Goal: Task Accomplishment & Management: Manage account settings

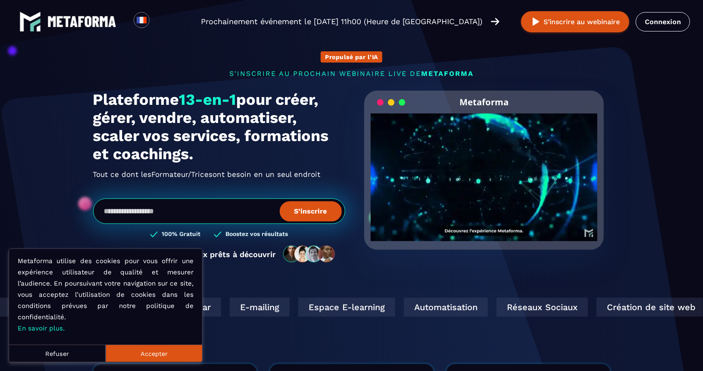
click at [152, 350] on button "Accepter" at bounding box center [154, 352] width 97 height 17
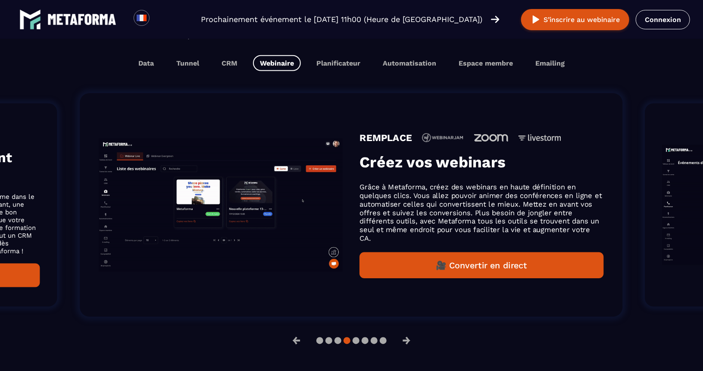
scroll to position [556, 0]
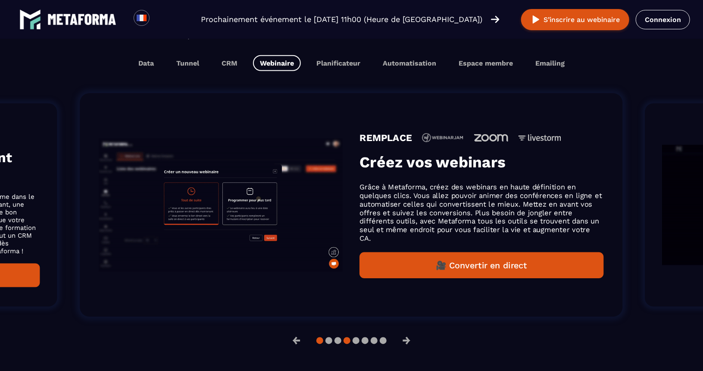
click at [321, 341] on button at bounding box center [319, 340] width 7 height 7
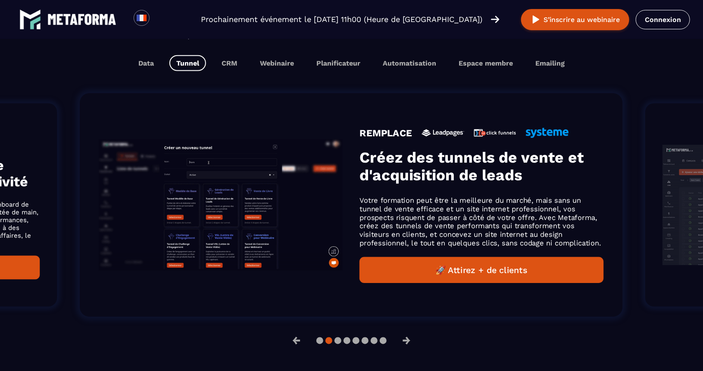
click at [327, 340] on button at bounding box center [328, 340] width 7 height 7
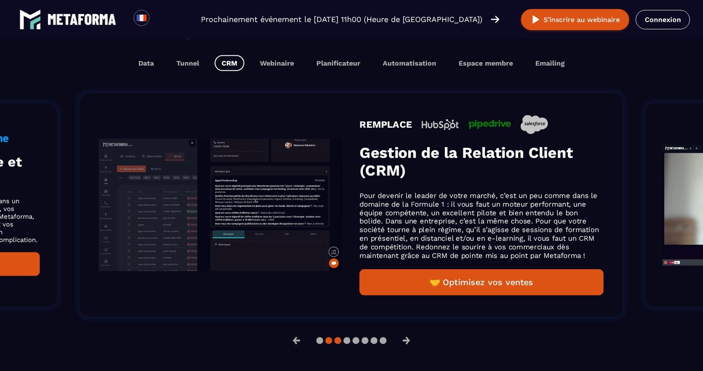
click at [330, 341] on button at bounding box center [328, 340] width 7 height 7
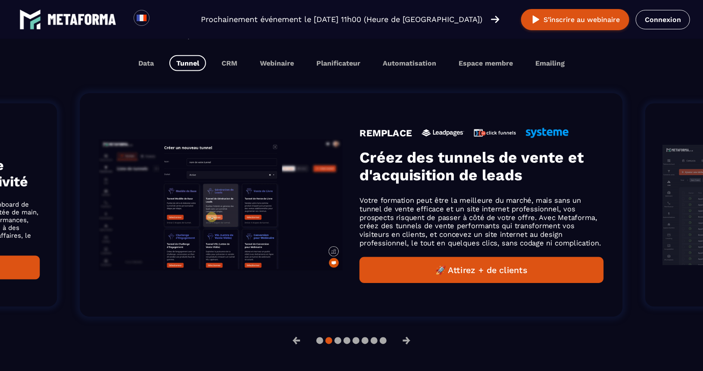
click at [330, 341] on button at bounding box center [328, 340] width 7 height 7
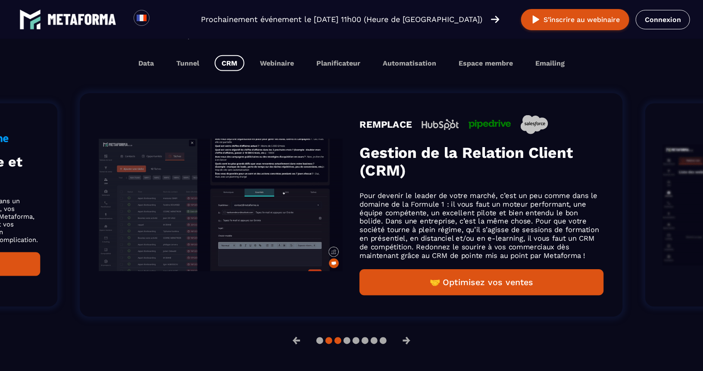
click at [330, 341] on button at bounding box center [328, 340] width 7 height 7
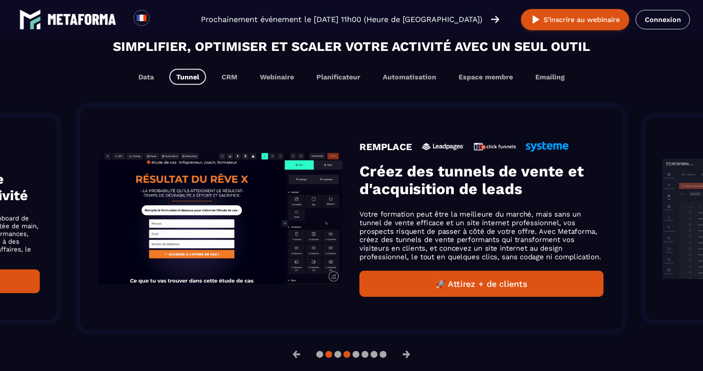
scroll to position [570, 0]
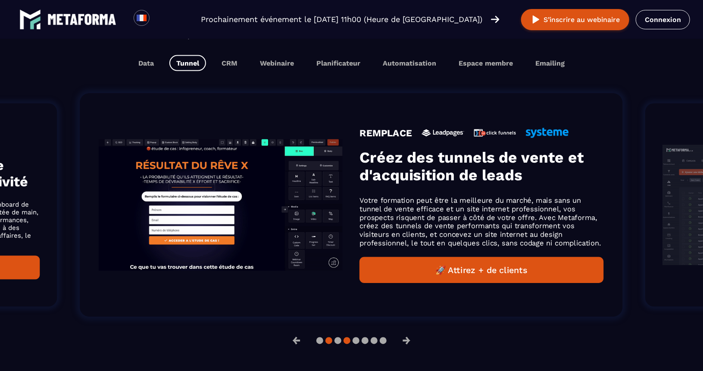
click at [348, 337] on button at bounding box center [346, 340] width 7 height 7
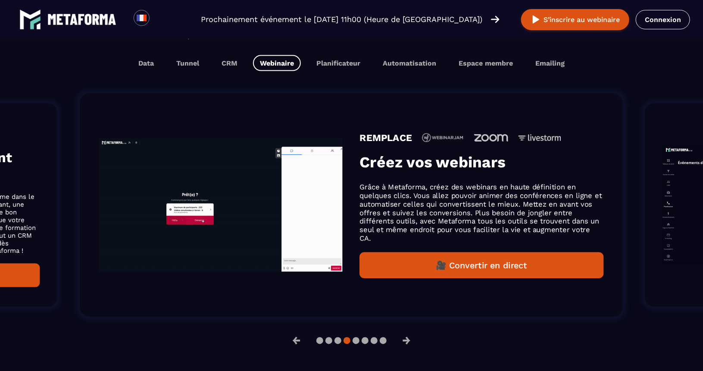
scroll to position [556, 0]
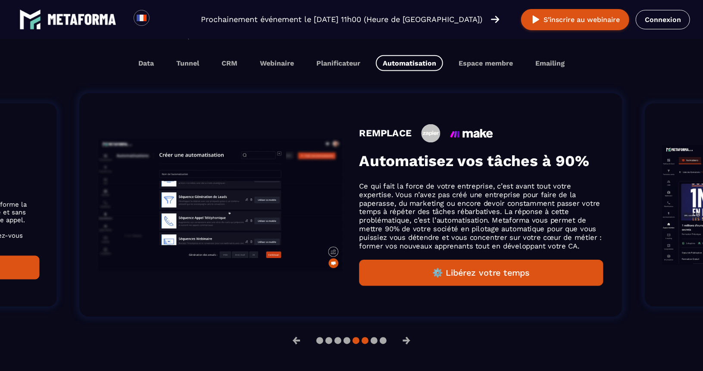
click at [356, 340] on button at bounding box center [356, 340] width 7 height 7
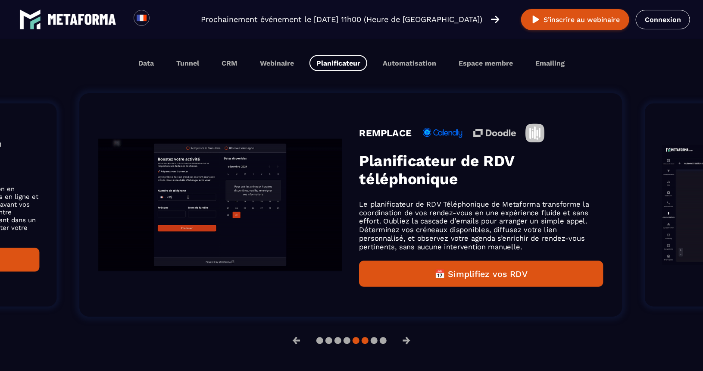
click at [366, 341] on button at bounding box center [365, 340] width 7 height 7
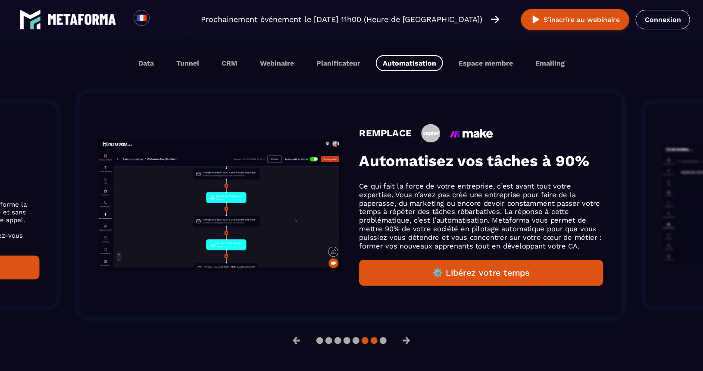
click at [374, 340] on button at bounding box center [374, 340] width 7 height 7
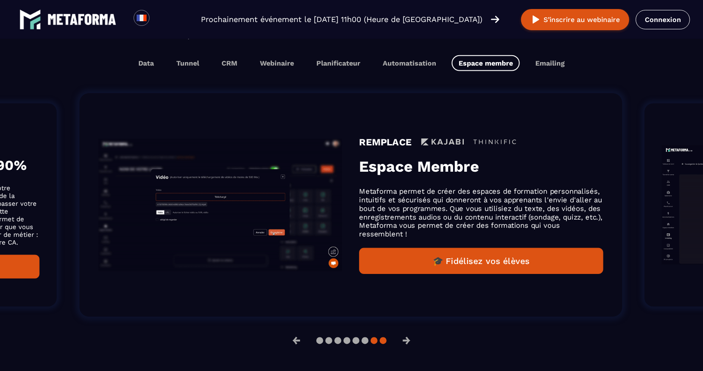
click at [381, 340] on button at bounding box center [383, 340] width 7 height 7
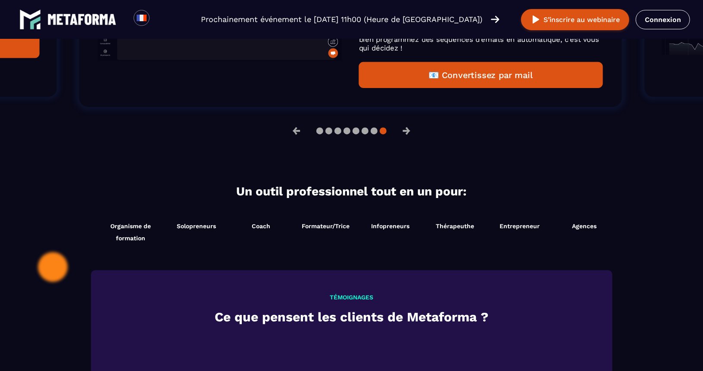
scroll to position [827, 0]
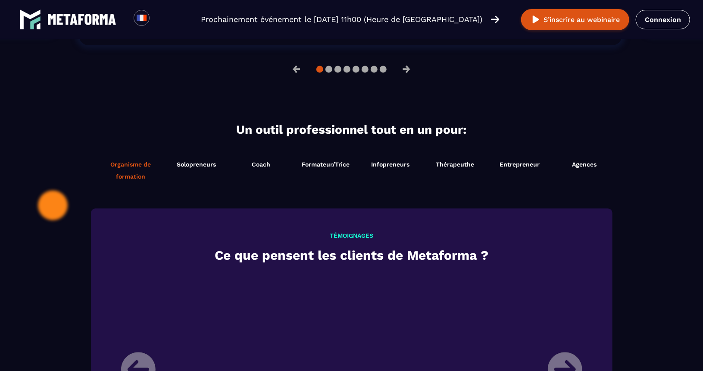
click at [138, 178] on span "Organisme de formation" at bounding box center [131, 170] width 62 height 24
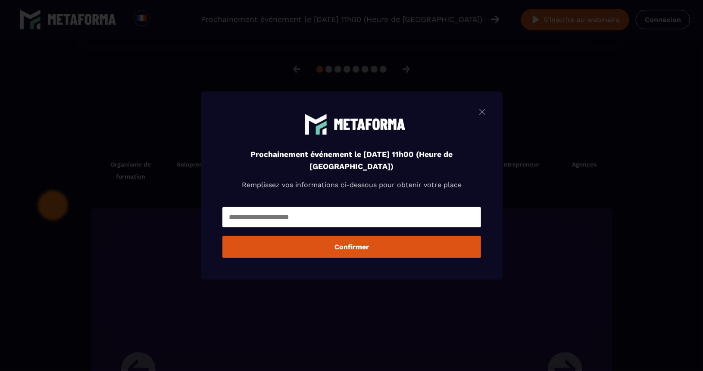
click at [487, 114] on img "Modal window" at bounding box center [482, 111] width 10 height 11
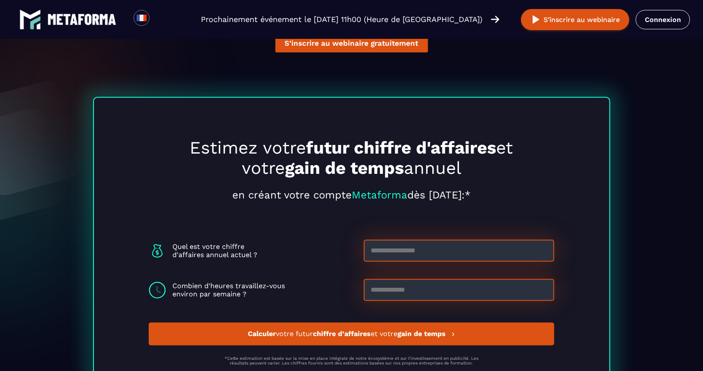
scroll to position [2252, 0]
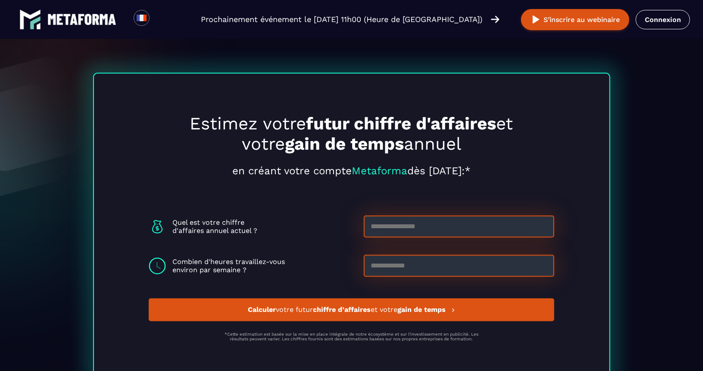
click at [479, 228] on input at bounding box center [459, 226] width 190 height 22
type input "*****"
click at [450, 269] on input at bounding box center [459, 266] width 190 height 22
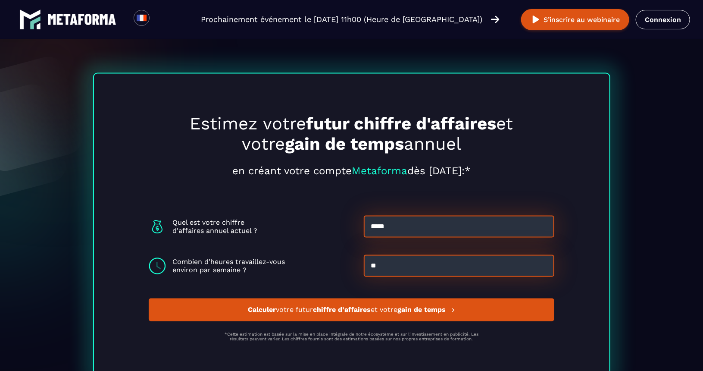
type input "**"
click at [422, 309] on strong "gain de temps" at bounding box center [421, 310] width 48 height 8
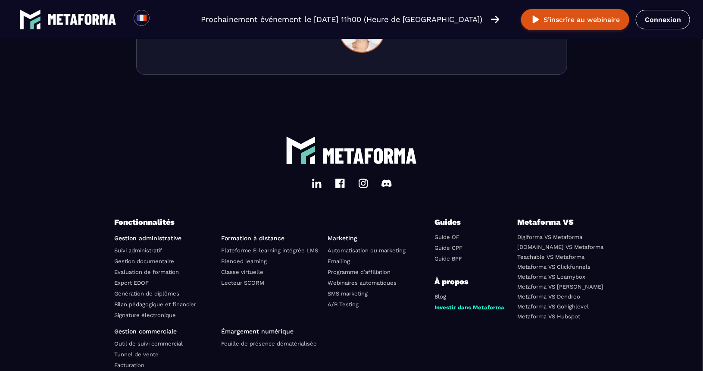
scroll to position [2954, 0]
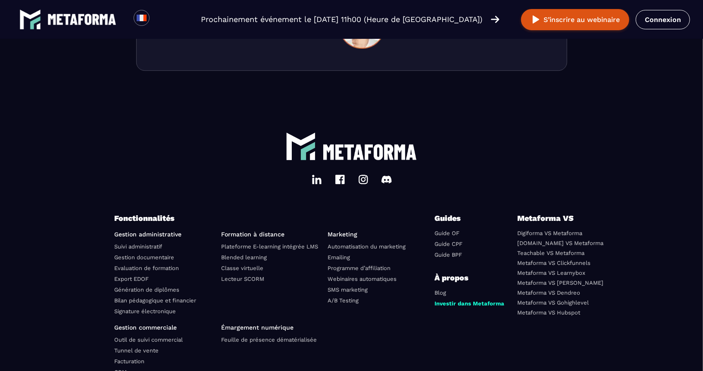
click at [129, 255] on link "Gestion documentaire" at bounding box center [145, 257] width 60 height 6
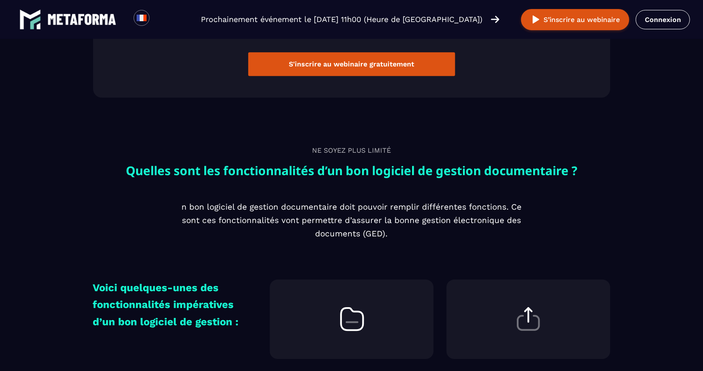
scroll to position [1256, 0]
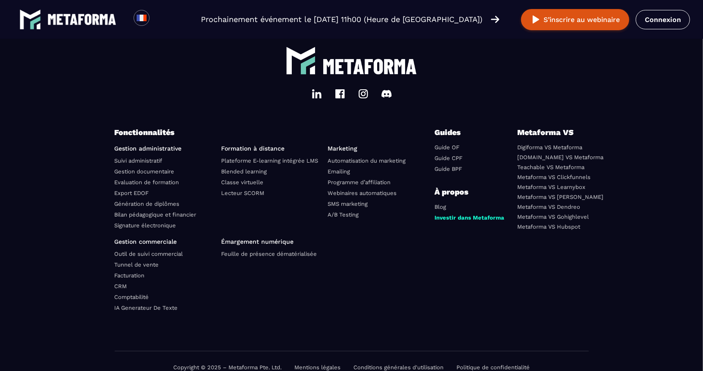
scroll to position [2579, 0]
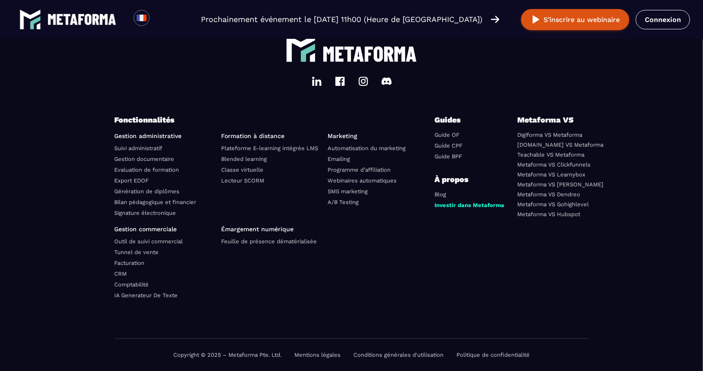
click at [288, 146] on link "Plateforme E-learning intégrée LMS" at bounding box center [269, 148] width 97 height 6
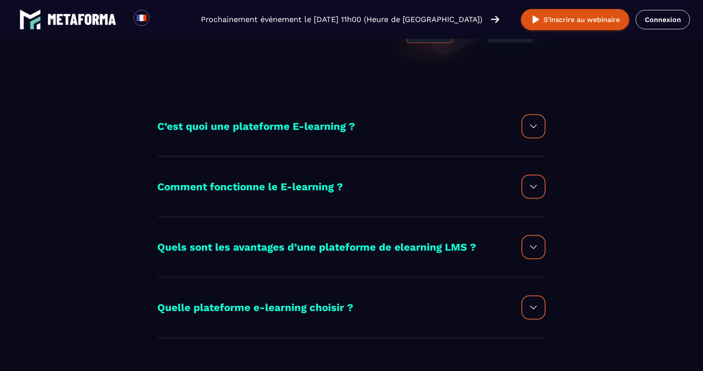
scroll to position [164, 0]
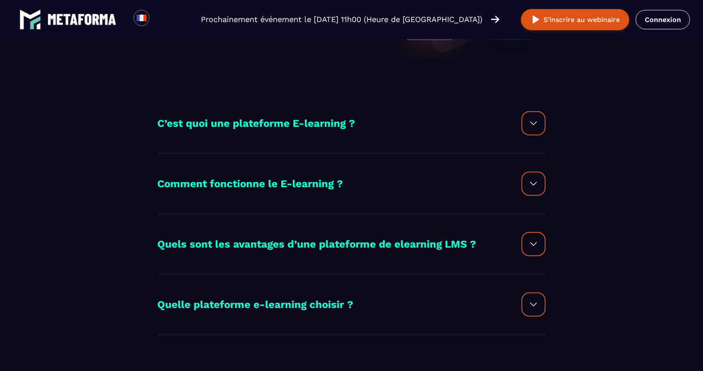
click at [292, 121] on h2 "C’est quoi une plateforme E-learning ?" at bounding box center [257, 123] width 198 height 17
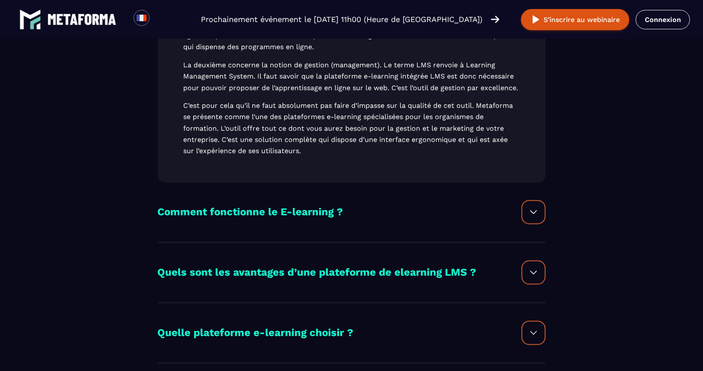
scroll to position [365, 0]
click at [309, 220] on h2 "Comment fonctionne le E-learning ?" at bounding box center [251, 211] width 186 height 17
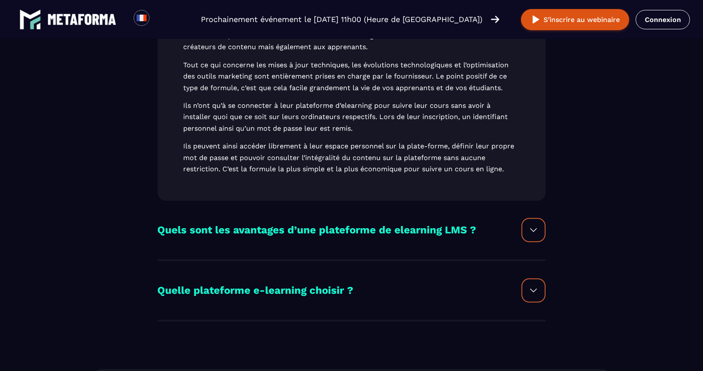
scroll to position [975, 0]
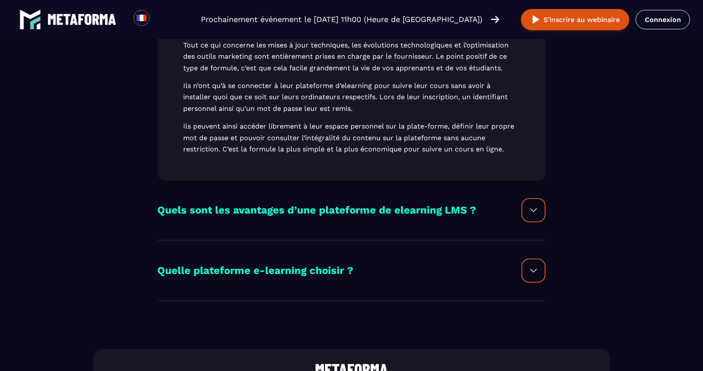
click at [309, 219] on h2 "Quels sont les avantages d’une plateforme de elearning LMS ?" at bounding box center [317, 210] width 319 height 17
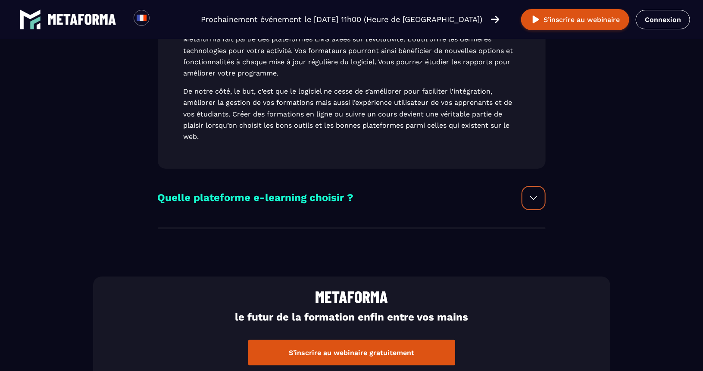
scroll to position [1522, 0]
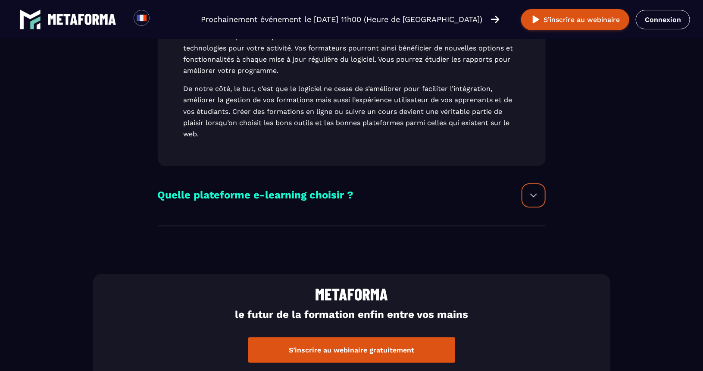
click at [300, 201] on h2 "Quelle plateforme e-learning choisir ?" at bounding box center [256, 195] width 196 height 17
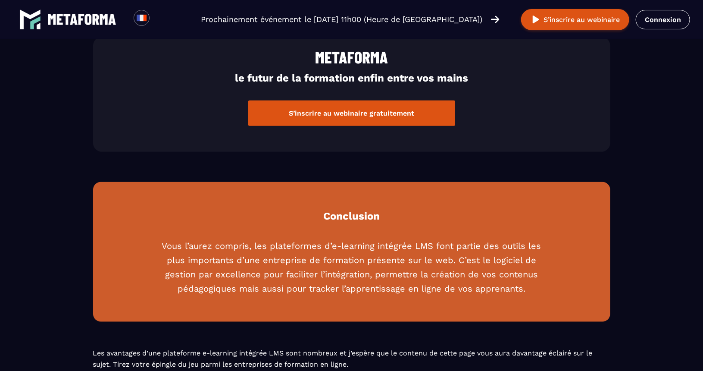
scroll to position [2054, 0]
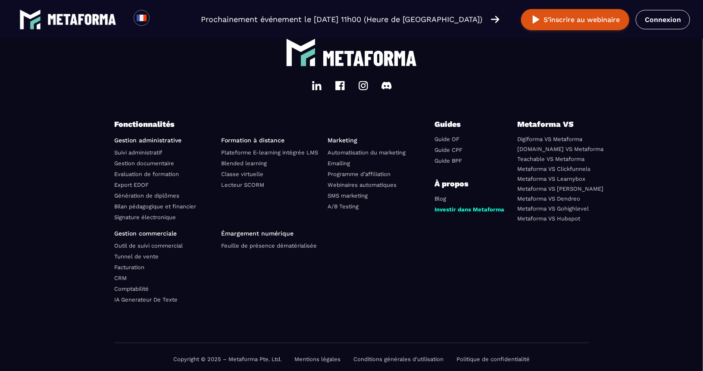
scroll to position [2565, 0]
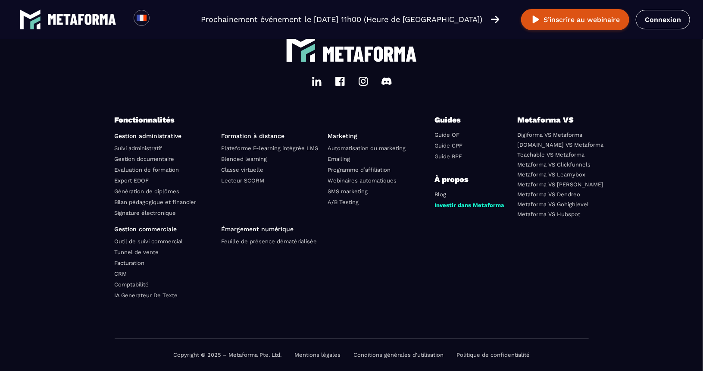
click at [252, 159] on link "Blended learning" at bounding box center [244, 159] width 46 height 6
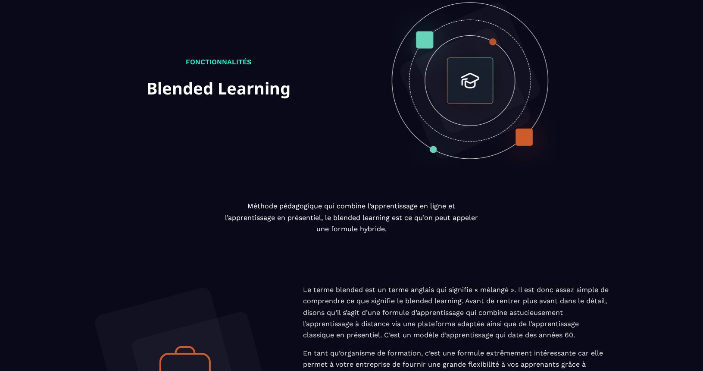
scroll to position [61, 0]
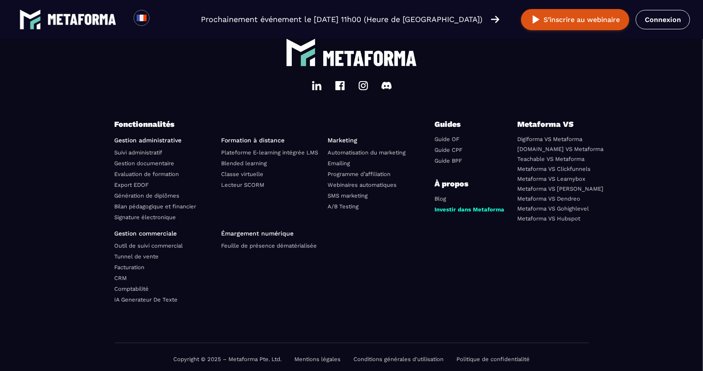
scroll to position [2565, 0]
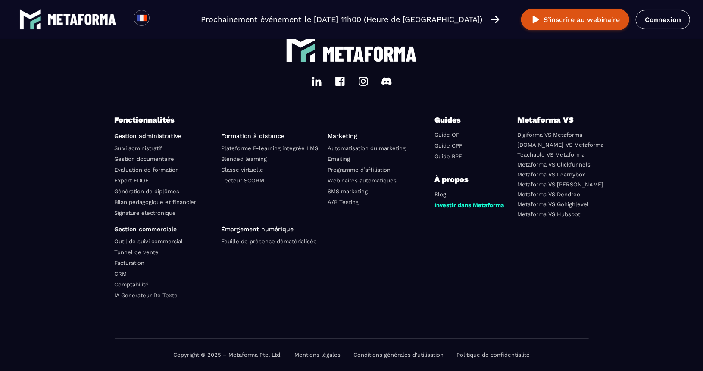
click at [254, 180] on link "Lecteur SCORM" at bounding box center [242, 180] width 43 height 6
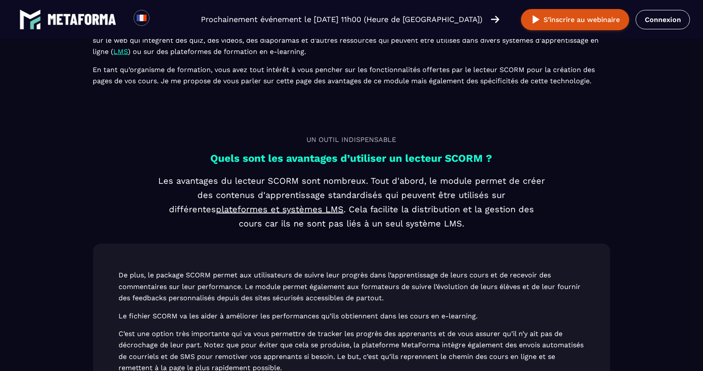
scroll to position [235, 0]
click at [670, 19] on link "Connexion" at bounding box center [663, 19] width 54 height 19
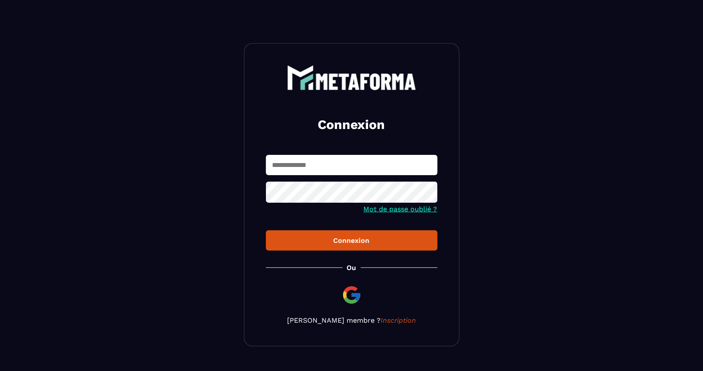
type input "**********"
click at [369, 245] on button "Connexion" at bounding box center [352, 240] width 172 height 20
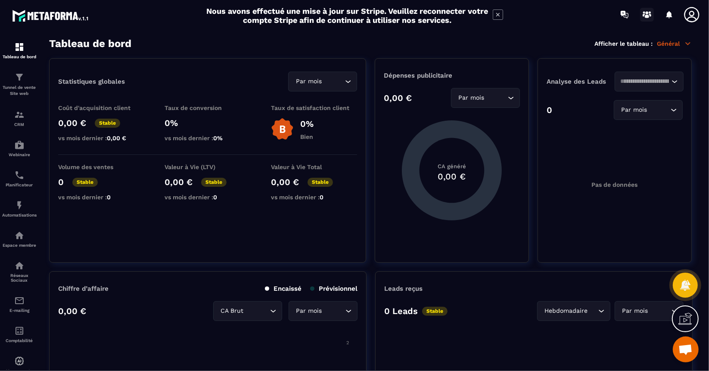
click at [648, 14] on icon at bounding box center [647, 15] width 14 height 14
click at [9, 89] on p "Tunnel de vente Site web" at bounding box center [19, 90] width 34 height 12
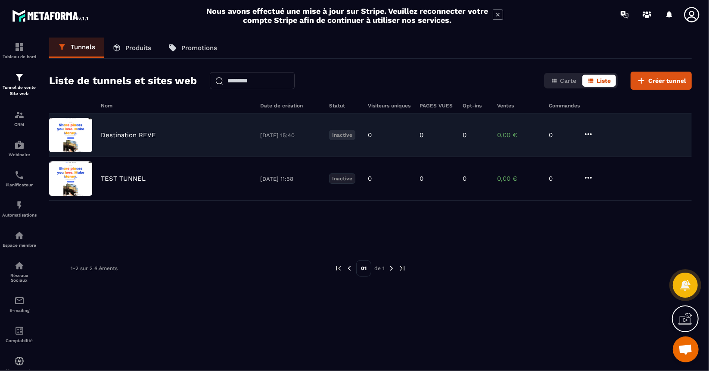
click at [124, 138] on div "Destination REVE [DATE] 15:40 Inactive 0 0 0 0,00 € 0" at bounding box center [370, 135] width 643 height 44
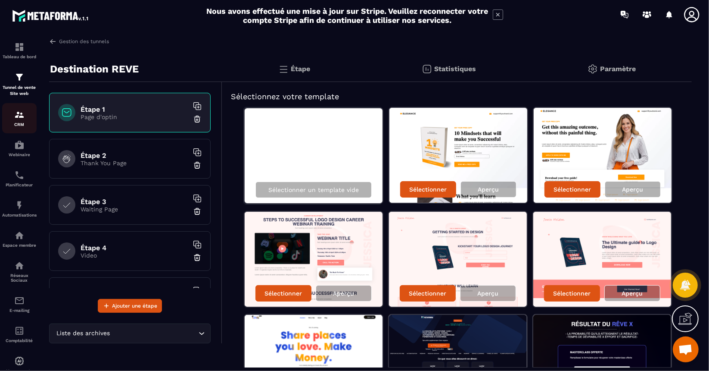
click at [21, 128] on link "CRM" at bounding box center [19, 118] width 34 height 30
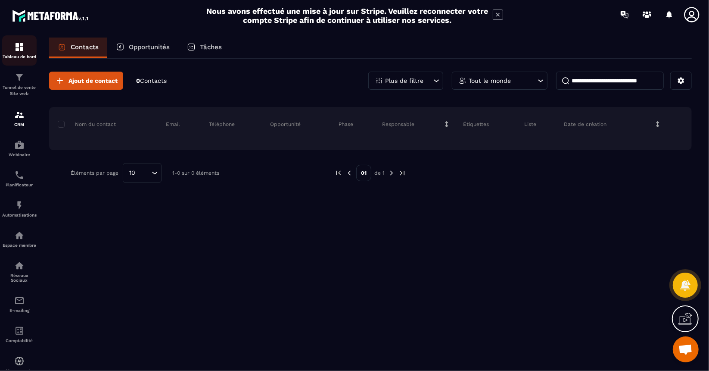
click at [20, 55] on p "Tableau de bord" at bounding box center [19, 56] width 34 height 5
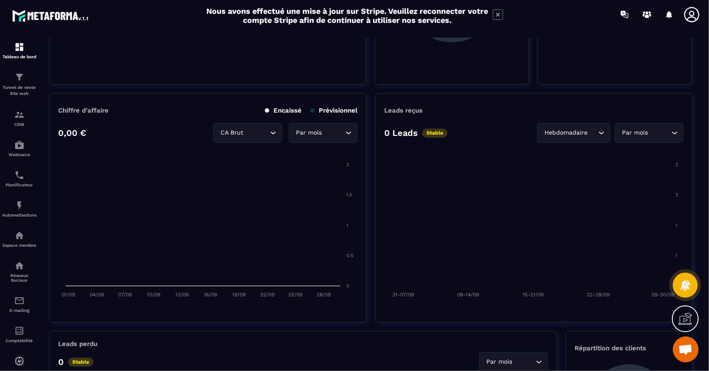
scroll to position [280, 0]
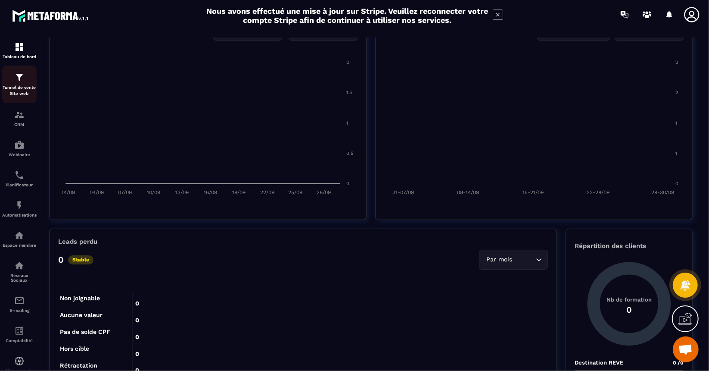
click at [22, 87] on p "Tunnel de vente Site web" at bounding box center [19, 90] width 34 height 12
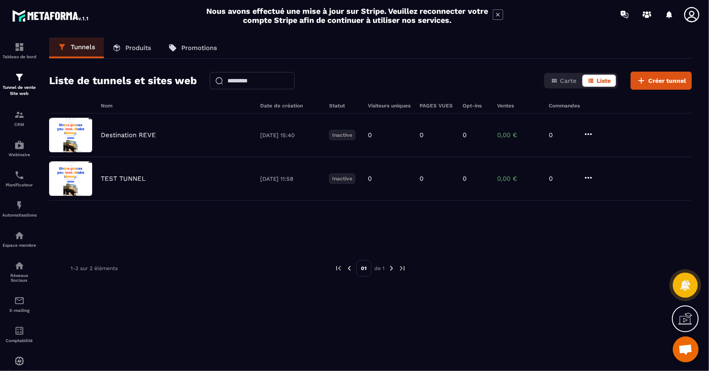
scroll to position [28, 0]
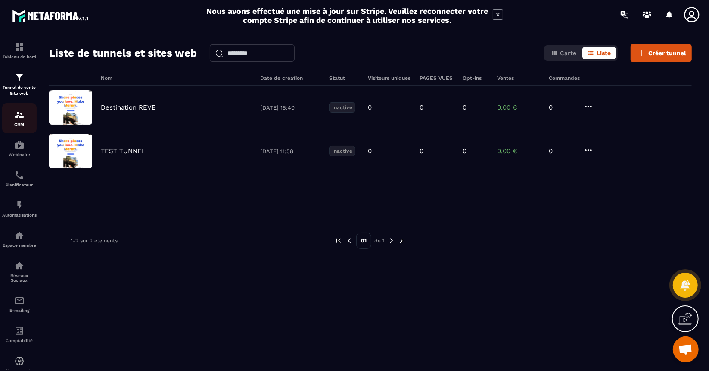
click at [19, 114] on img at bounding box center [19, 114] width 10 height 10
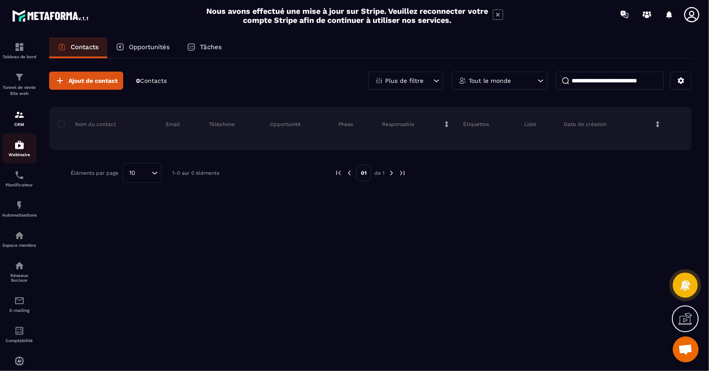
click at [23, 150] on div "Webinaire" at bounding box center [19, 148] width 34 height 17
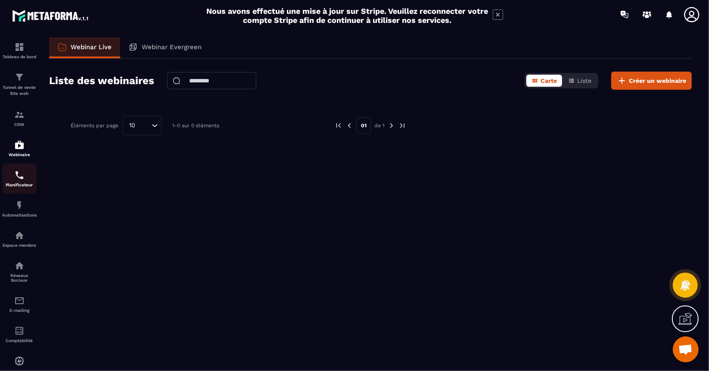
click at [19, 180] on img at bounding box center [19, 175] width 10 height 10
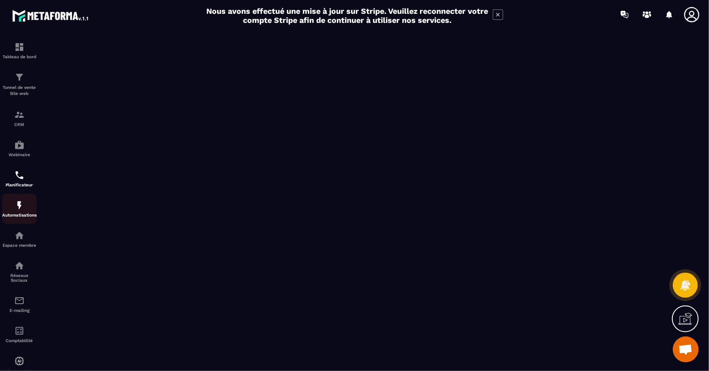
click at [18, 203] on img at bounding box center [19, 205] width 10 height 10
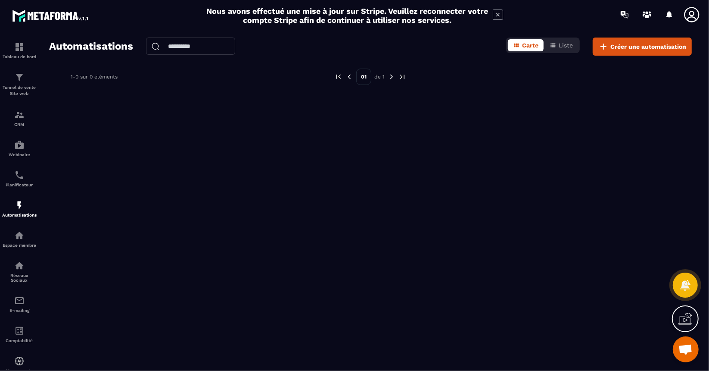
scroll to position [25, 0]
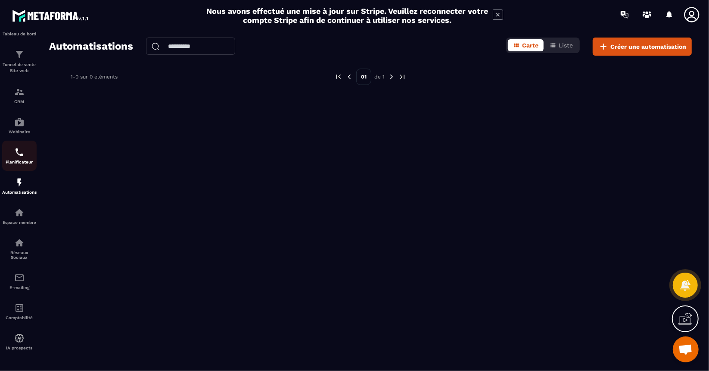
click at [19, 150] on img at bounding box center [19, 152] width 10 height 10
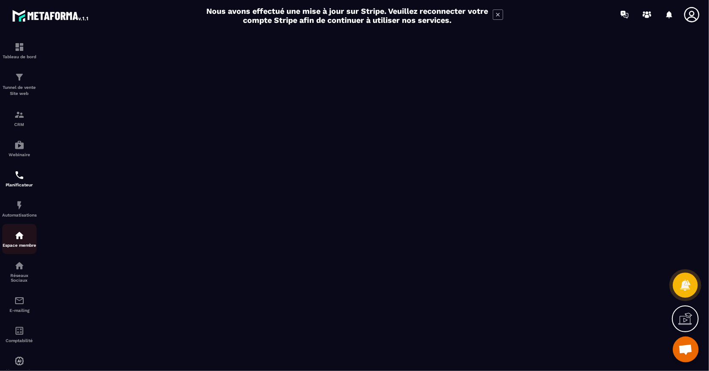
click at [22, 245] on p "Espace membre" at bounding box center [19, 245] width 34 height 5
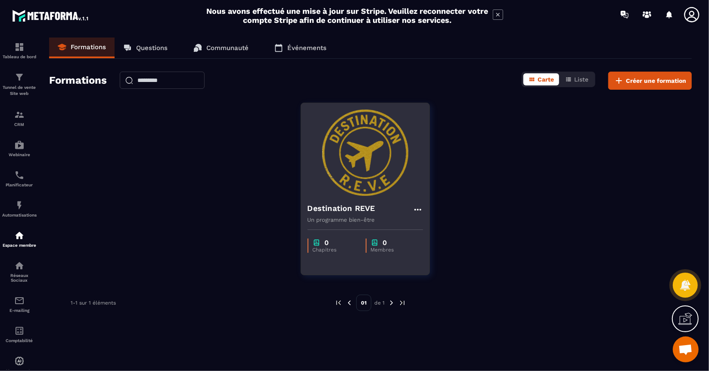
click at [417, 206] on icon at bounding box center [418, 209] width 10 height 10
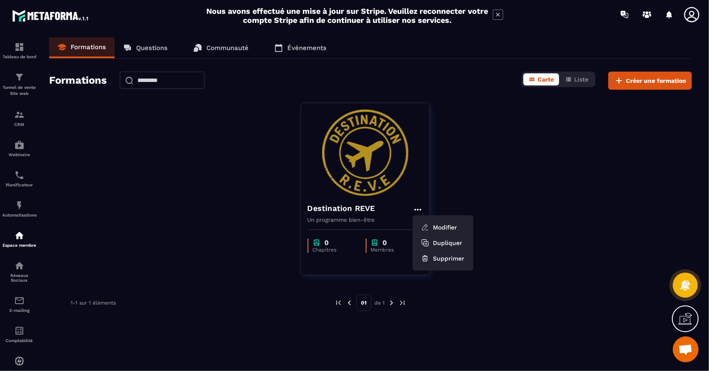
click at [538, 212] on div "Destination REVE Modifier Dupliquer Supprimer Un programme bien-être 0 Chapitre…" at bounding box center [370, 194] width 643 height 183
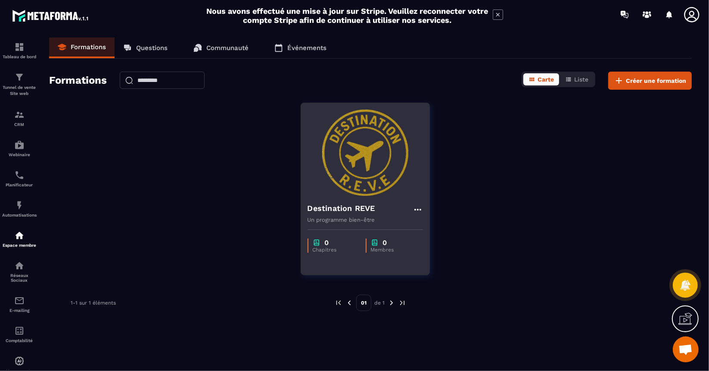
click at [367, 157] on img at bounding box center [365, 152] width 115 height 86
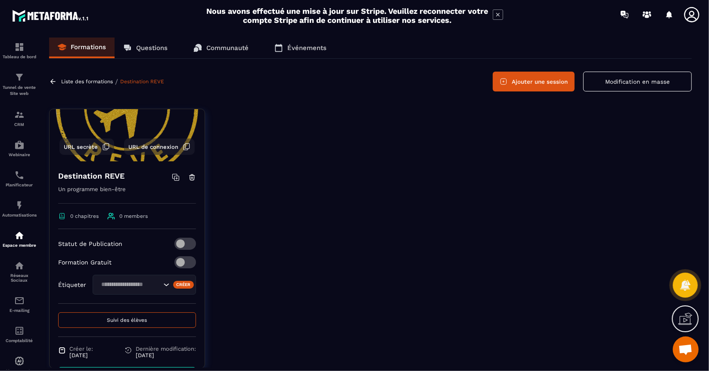
scroll to position [62, 0]
click at [176, 243] on span at bounding box center [186, 243] width 22 height 12
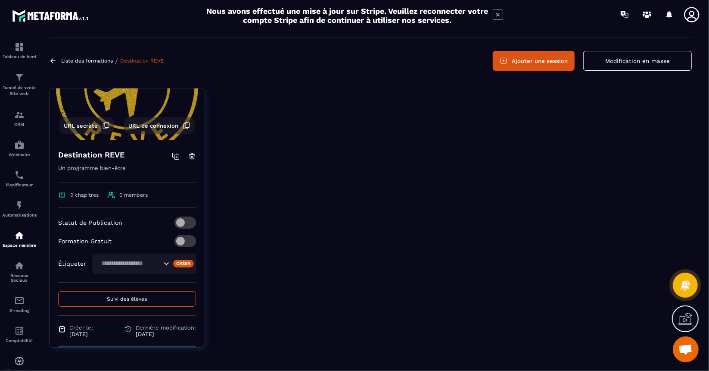
scroll to position [22, 0]
click at [137, 263] on input "Search for option" at bounding box center [129, 262] width 63 height 9
click at [63, 264] on p "Étiqueter" at bounding box center [72, 262] width 28 height 7
click at [173, 260] on div "Créer" at bounding box center [183, 263] width 21 height 8
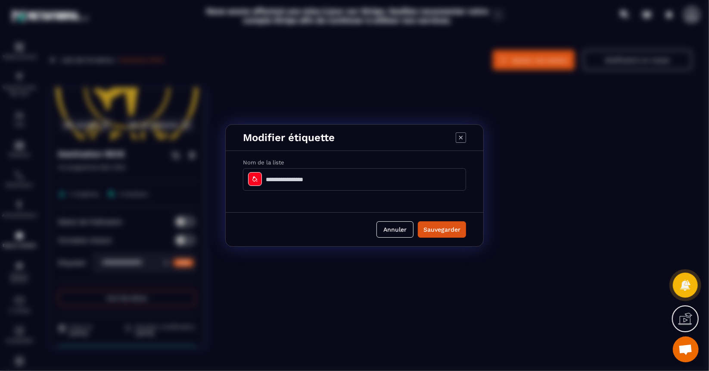
click at [345, 179] on input "Modal window" at bounding box center [354, 179] width 223 height 22
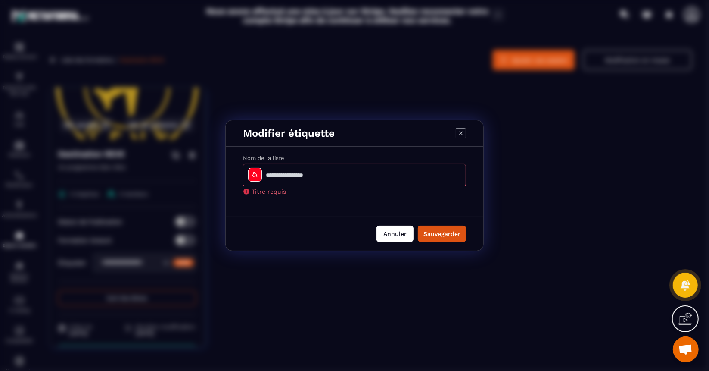
click at [396, 230] on button "Annuler" at bounding box center [395, 233] width 37 height 16
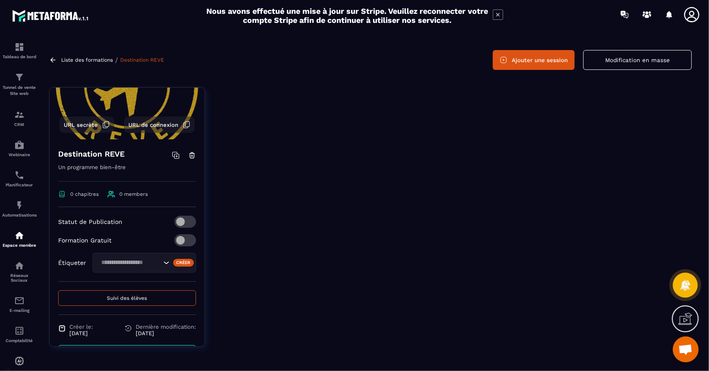
scroll to position [90, 0]
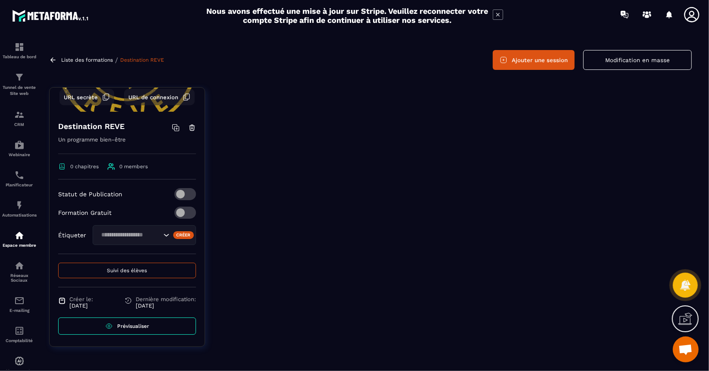
click at [133, 272] on button "Suivi des élèves" at bounding box center [127, 270] width 138 height 16
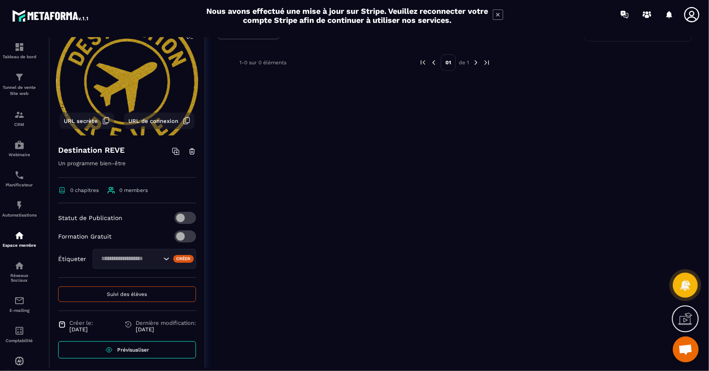
scroll to position [76, 0]
click at [133, 351] on span "Prévisualiser" at bounding box center [133, 350] width 32 height 6
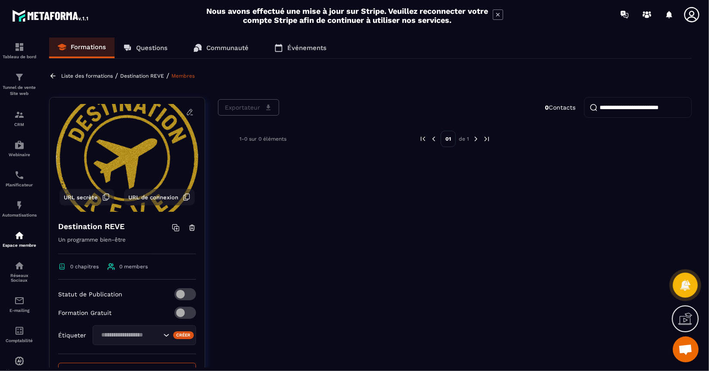
click at [143, 76] on p "Destination REVE" at bounding box center [142, 76] width 44 height 6
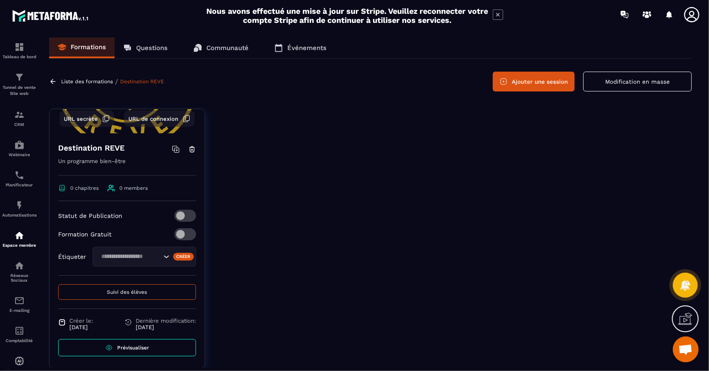
click at [551, 82] on button "Ajouter une session" at bounding box center [534, 82] width 82 height 20
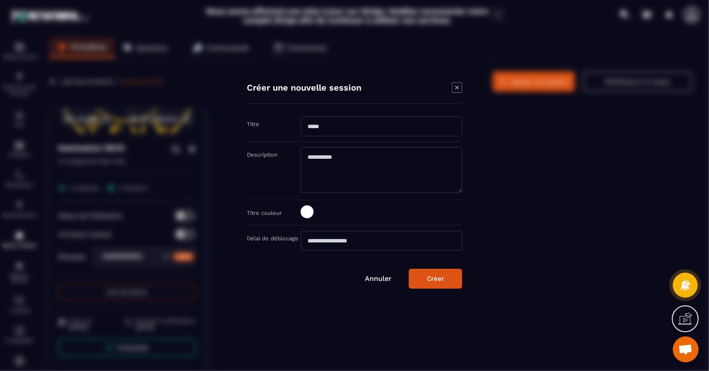
click at [372, 274] on link "Annuler" at bounding box center [378, 278] width 27 height 8
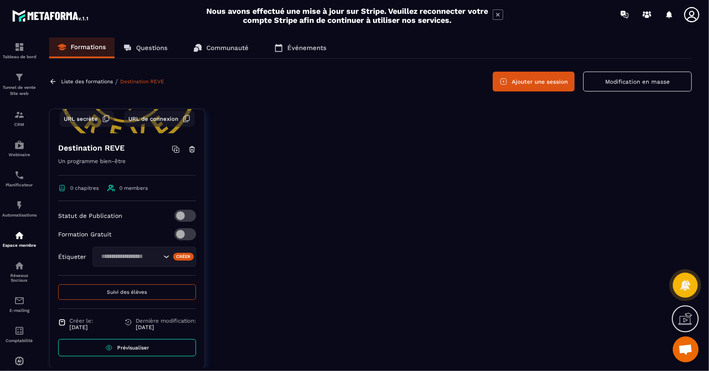
click at [176, 150] on icon at bounding box center [177, 150] width 2 height 0
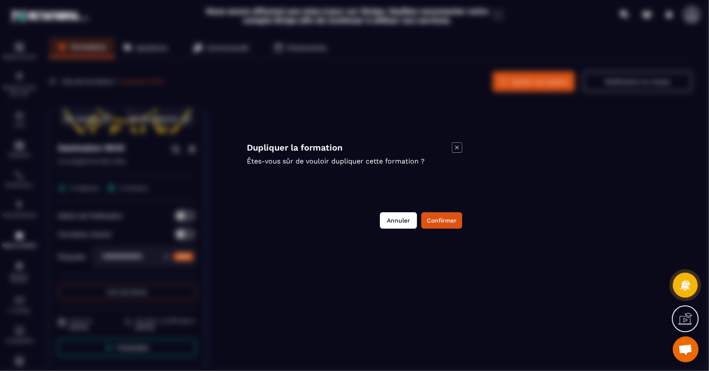
click at [403, 221] on button "Annuler" at bounding box center [398, 220] width 37 height 16
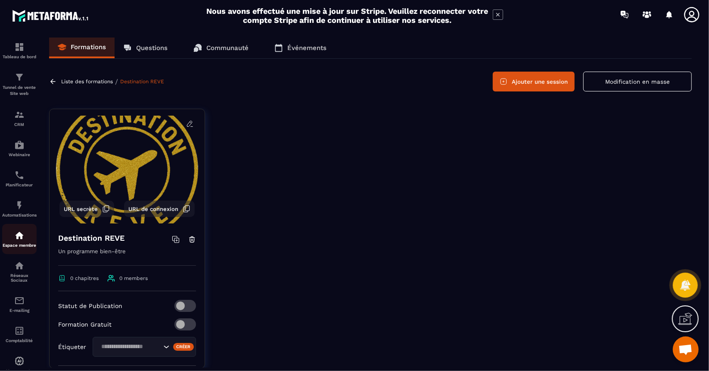
click at [17, 240] on img at bounding box center [19, 235] width 10 height 10
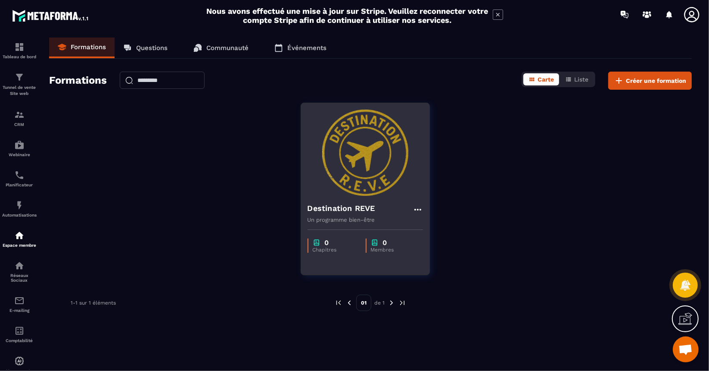
click at [368, 132] on img at bounding box center [365, 152] width 115 height 86
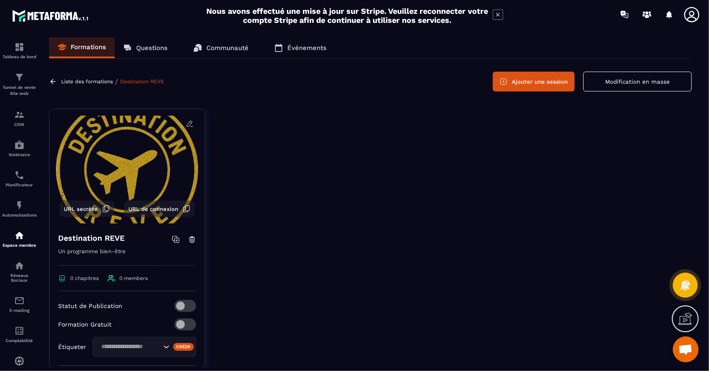
click at [186, 125] on icon at bounding box center [190, 124] width 8 height 8
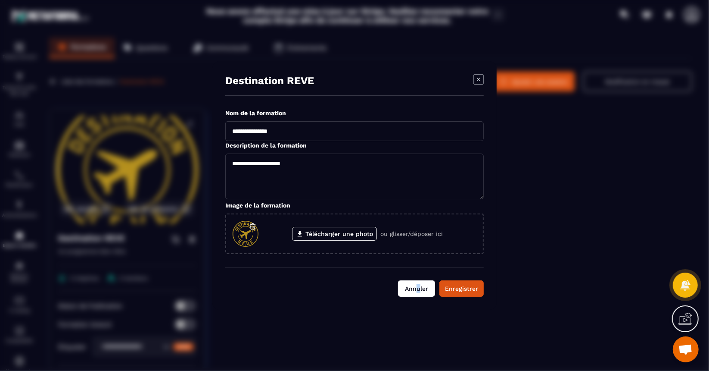
drag, startPoint x: 420, startPoint y: 296, endPoint x: 418, endPoint y: 286, distance: 9.8
click at [418, 286] on div "**********" at bounding box center [354, 185] width 284 height 248
click at [418, 286] on button "Annuler" at bounding box center [416, 288] width 37 height 16
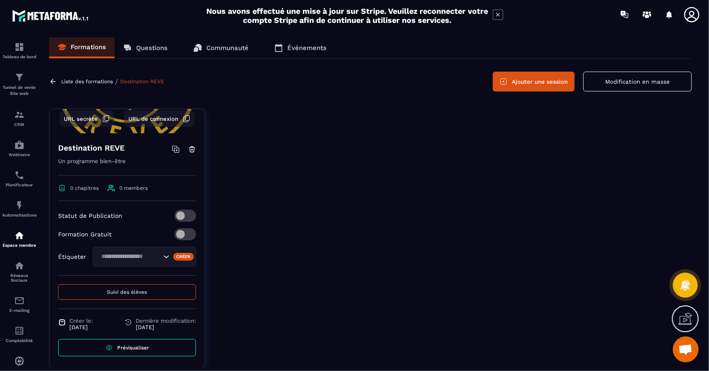
click at [137, 346] on span "Prévisualiser" at bounding box center [133, 347] width 32 height 6
click at [527, 78] on button "Ajouter une session" at bounding box center [534, 82] width 82 height 20
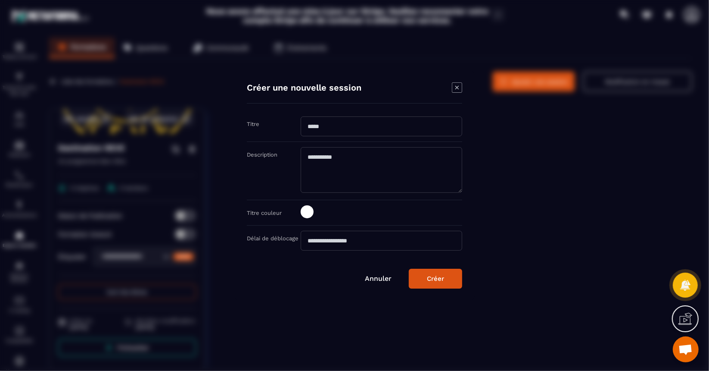
click at [339, 128] on input "Modal window" at bounding box center [382, 126] width 162 height 20
type input "****"
click at [336, 160] on textarea "Modal window" at bounding box center [382, 170] width 162 height 46
type textarea "****"
click at [311, 217] on div "Modal window" at bounding box center [307, 211] width 13 height 13
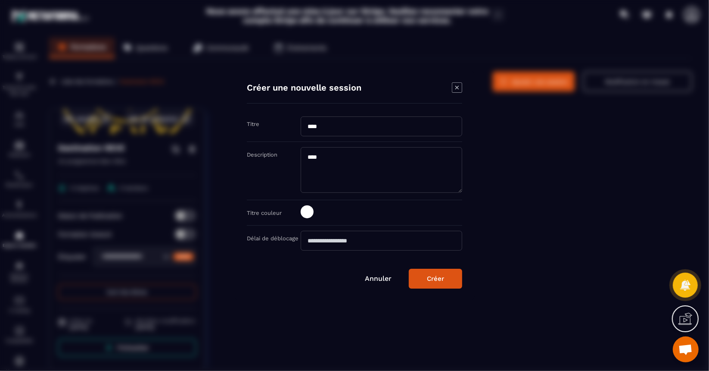
click at [309, 213] on span "Modal window" at bounding box center [307, 211] width 13 height 13
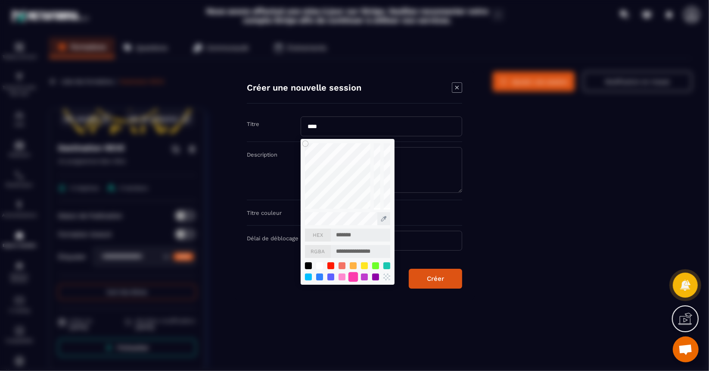
click at [353, 275] on div "Modal window" at bounding box center [353, 276] width 9 height 9
type input "*******"
type input "**********"
click at [421, 152] on textarea "****" at bounding box center [382, 170] width 162 height 46
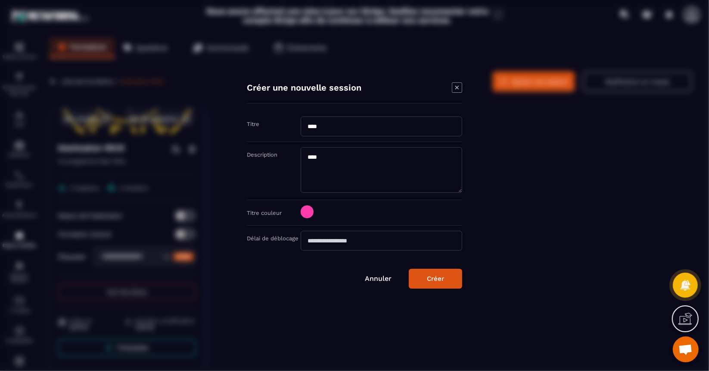
click at [367, 241] on input "Modal window" at bounding box center [382, 241] width 162 height 20
click at [329, 154] on textarea "****" at bounding box center [382, 170] width 162 height 46
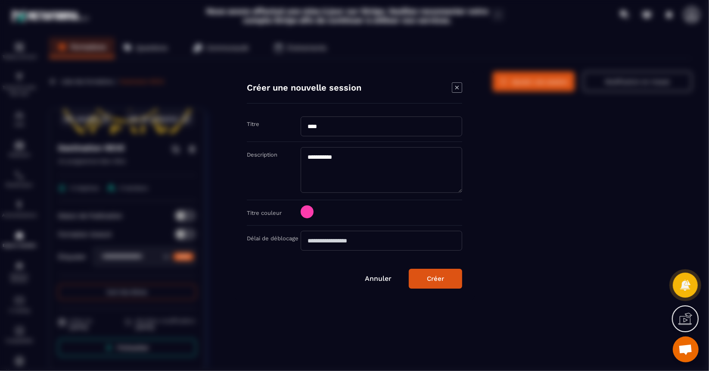
type textarea "**********"
click at [321, 129] on input "****" at bounding box center [382, 126] width 162 height 20
type input "*******"
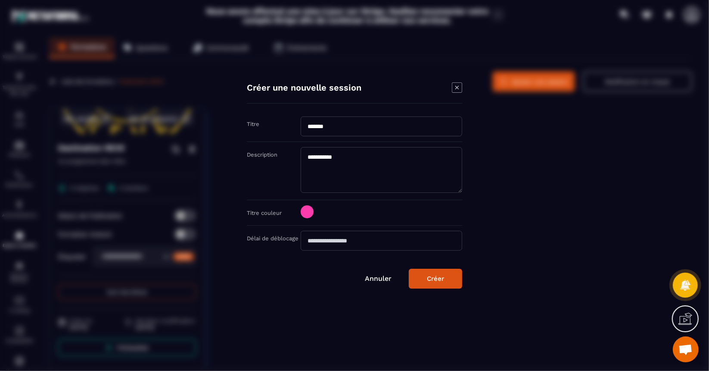
click at [382, 157] on textarea "**********" at bounding box center [382, 170] width 162 height 46
type textarea "**********"
click at [371, 238] on input "Modal window" at bounding box center [382, 241] width 162 height 20
click at [428, 277] on div "Créer" at bounding box center [435, 279] width 17 height 8
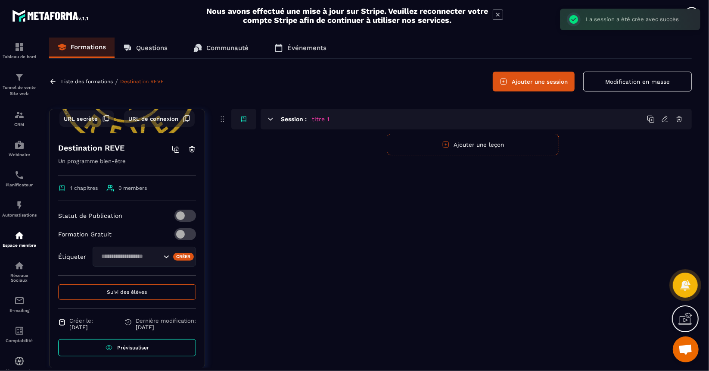
click at [272, 121] on icon at bounding box center [271, 119] width 8 height 8
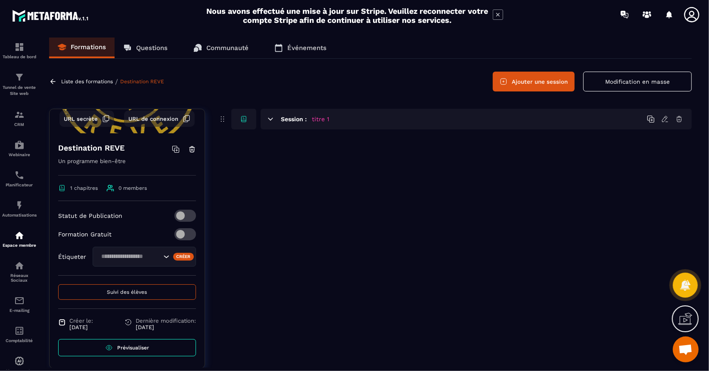
click at [543, 81] on button "Ajouter une session" at bounding box center [534, 82] width 82 height 20
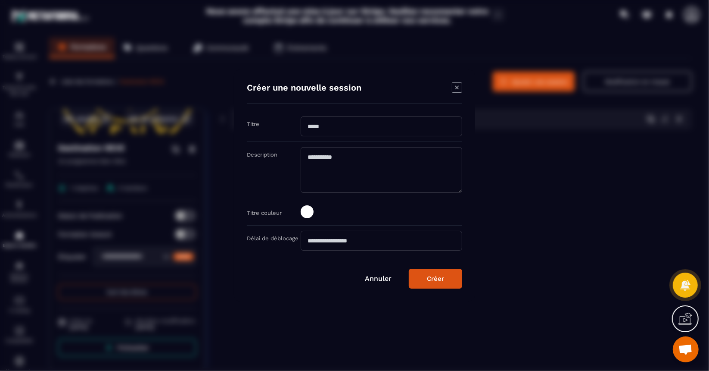
click at [334, 120] on input "Modal window" at bounding box center [382, 126] width 162 height 20
type input "*******"
click at [336, 161] on textarea "Modal window" at bounding box center [382, 170] width 162 height 46
type textarea "**********"
click at [309, 212] on span "Modal window" at bounding box center [307, 211] width 13 height 13
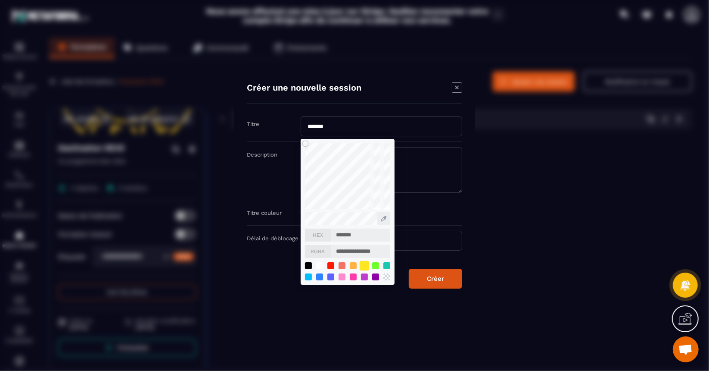
click at [365, 265] on div "Modal window" at bounding box center [364, 265] width 9 height 9
type input "*******"
type input "**********"
click at [440, 281] on button "Créer" at bounding box center [435, 278] width 53 height 20
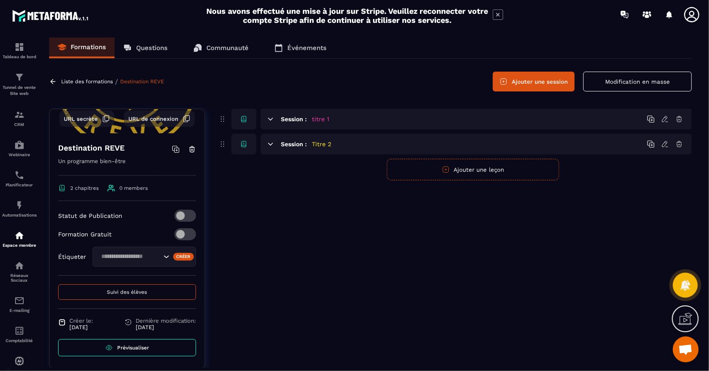
click at [269, 119] on icon at bounding box center [271, 119] width 8 height 8
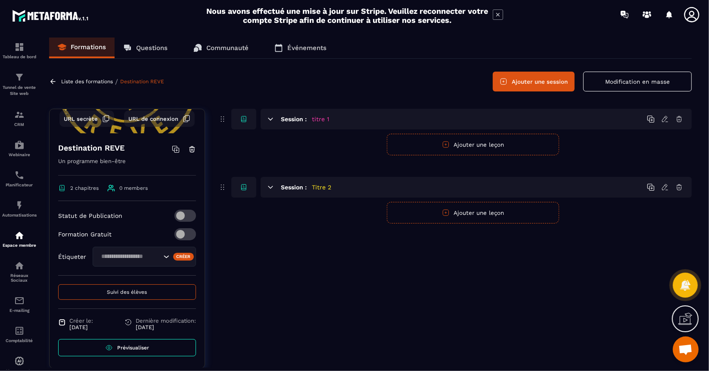
click at [511, 144] on button "Ajouter une leçon" at bounding box center [473, 145] width 172 height 22
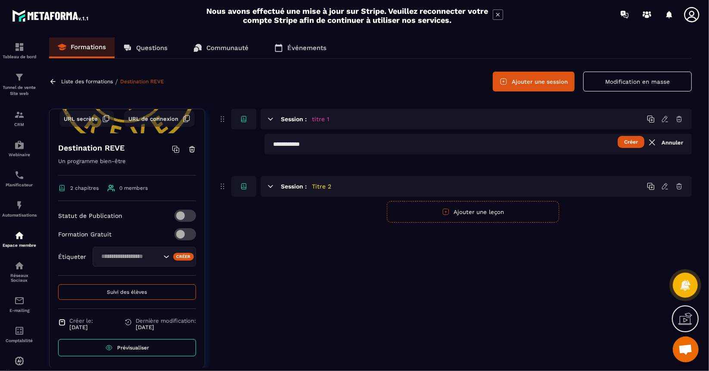
click at [630, 140] on button "Créer" at bounding box center [631, 142] width 27 height 12
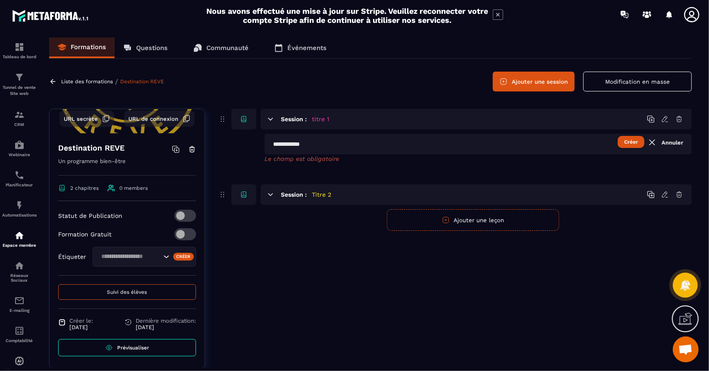
click at [384, 144] on input "text" at bounding box center [479, 144] width 428 height 21
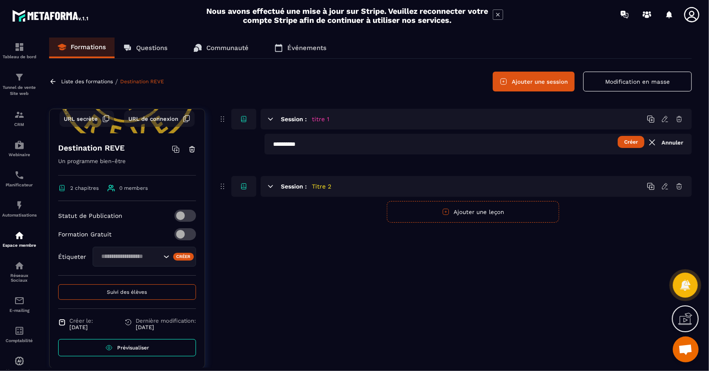
click at [627, 141] on button "Créer" at bounding box center [631, 142] width 27 height 12
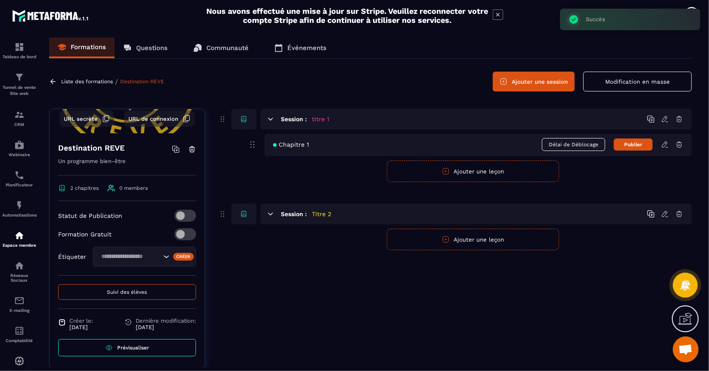
click at [481, 173] on button "Ajouter une leçon" at bounding box center [473, 171] width 172 height 22
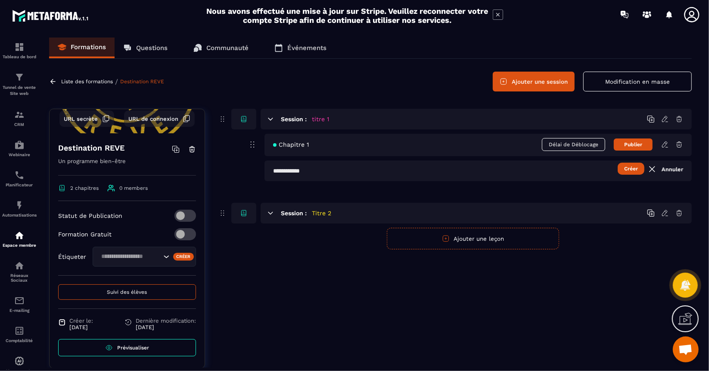
click at [629, 168] on button "Créer" at bounding box center [631, 168] width 27 height 12
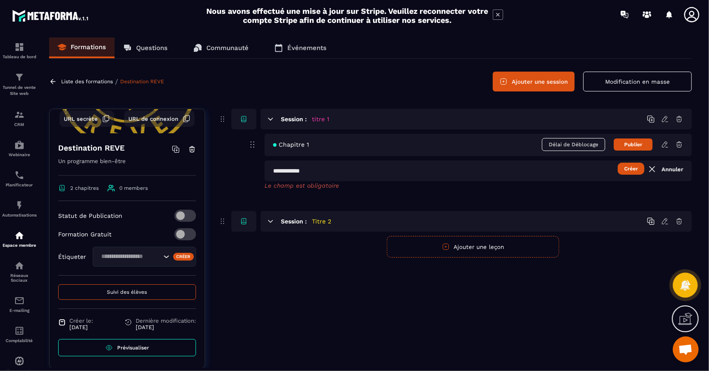
click at [387, 165] on input "text" at bounding box center [479, 170] width 428 height 21
type input "**********"
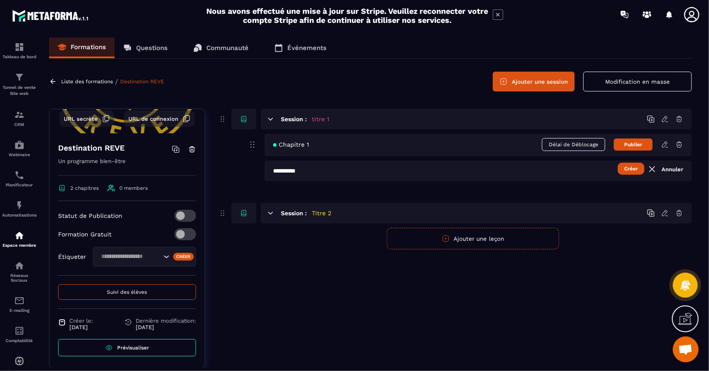
click at [637, 170] on button "Créer" at bounding box center [631, 168] width 27 height 12
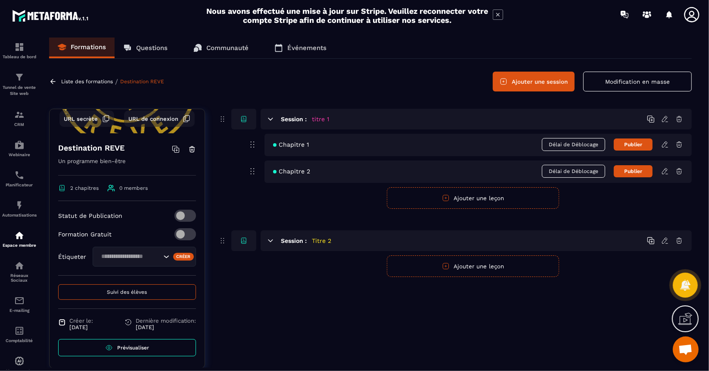
click at [582, 141] on span "Délai de Déblocage" at bounding box center [573, 144] width 63 height 13
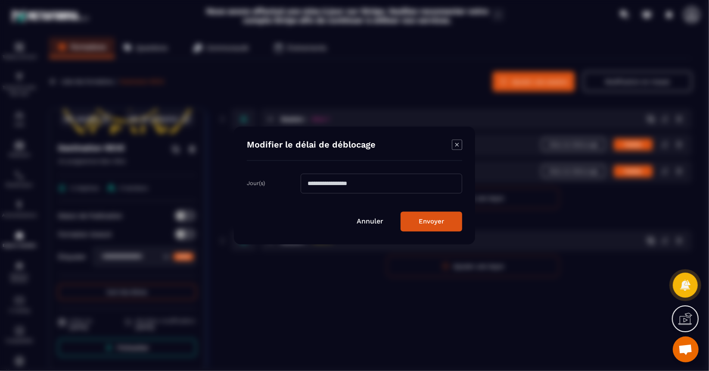
click at [395, 183] on input "Modal window" at bounding box center [382, 184] width 162 height 20
click at [367, 219] on link "Annuler" at bounding box center [370, 221] width 27 height 8
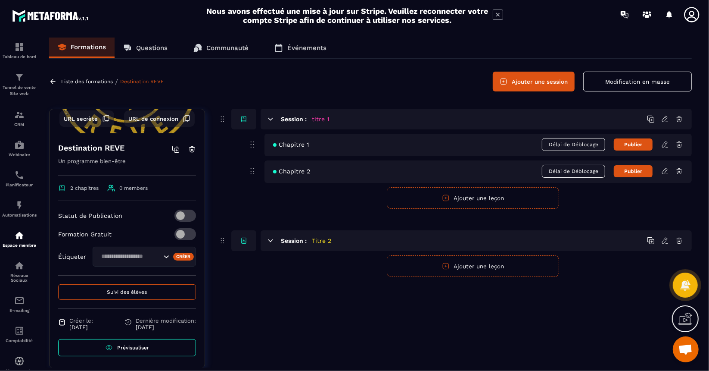
click at [569, 147] on span "Délai de Déblocage" at bounding box center [573, 144] width 63 height 13
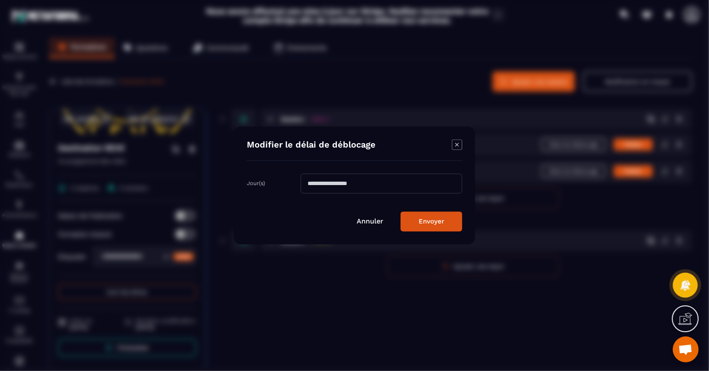
click at [401, 188] on input "Modal window" at bounding box center [382, 184] width 162 height 20
click at [371, 183] on input "Modal window" at bounding box center [382, 184] width 162 height 20
type input "*"
click at [424, 219] on button "Envoyer" at bounding box center [432, 222] width 62 height 20
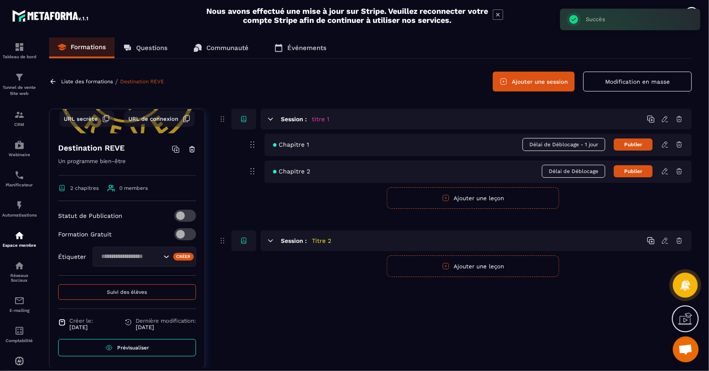
click at [579, 173] on span "Délai de Déblocage" at bounding box center [573, 171] width 63 height 13
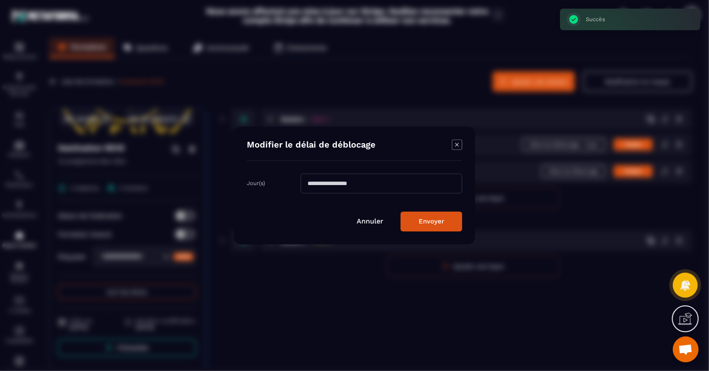
click at [351, 180] on input "Modal window" at bounding box center [382, 184] width 162 height 20
type input "*"
click at [415, 219] on button "Envoyer" at bounding box center [432, 222] width 62 height 20
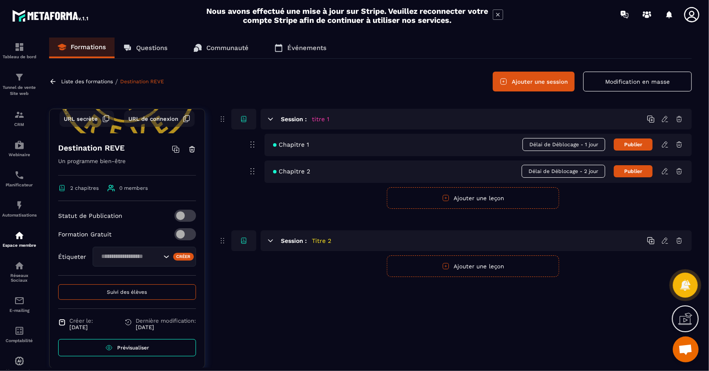
click at [639, 143] on button "Publier" at bounding box center [633, 144] width 39 height 12
click at [635, 171] on button "Publier" at bounding box center [633, 171] width 39 height 12
click at [666, 147] on icon at bounding box center [666, 144] width 8 height 8
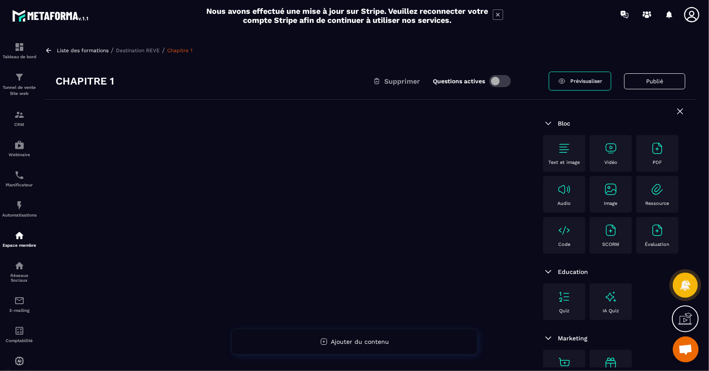
click at [612, 147] on img at bounding box center [611, 148] width 14 height 14
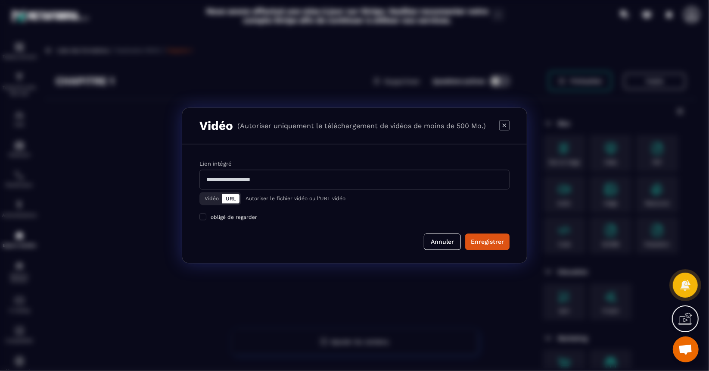
click at [213, 196] on button "Vidéo" at bounding box center [211, 198] width 21 height 9
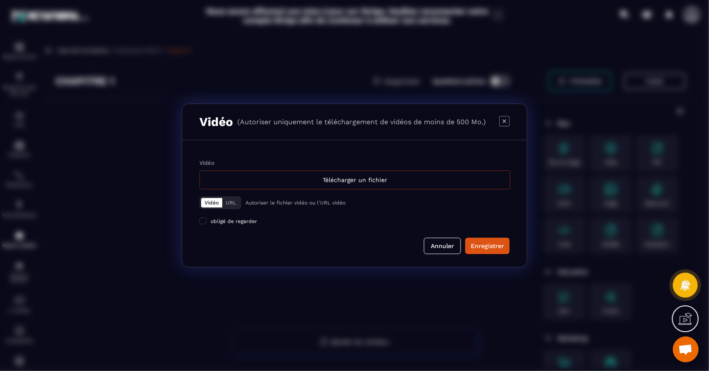
click at [356, 176] on div "Télécharger un fichier" at bounding box center [355, 179] width 311 height 19
click at [0, 0] on input "Vidéo Télécharger un fichier" at bounding box center [0, 0] width 0 height 0
click at [229, 201] on button "URL" at bounding box center [230, 202] width 17 height 9
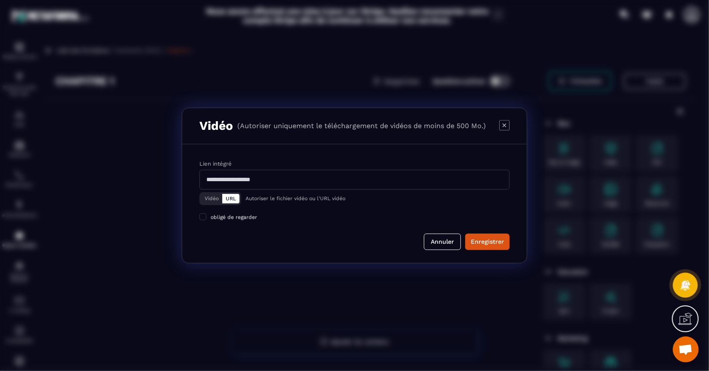
click at [279, 184] on input "Modal window" at bounding box center [355, 180] width 310 height 20
paste input "**********"
type input "**********"
click at [247, 218] on span "obligé de regarder" at bounding box center [234, 217] width 47 height 6
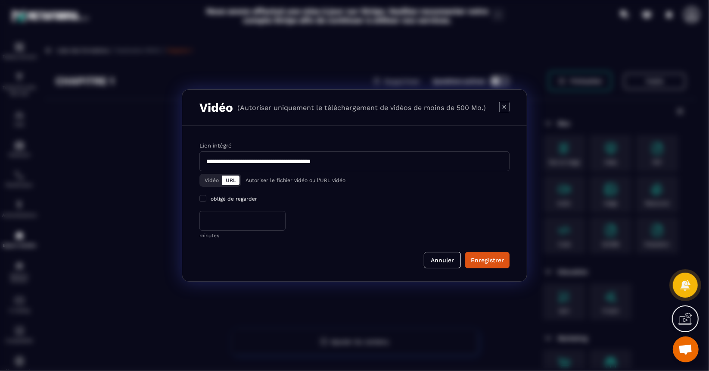
click at [256, 215] on input "*" at bounding box center [243, 221] width 86 height 20
type input "*"
click at [482, 259] on div "Enregistrer" at bounding box center [487, 260] width 33 height 9
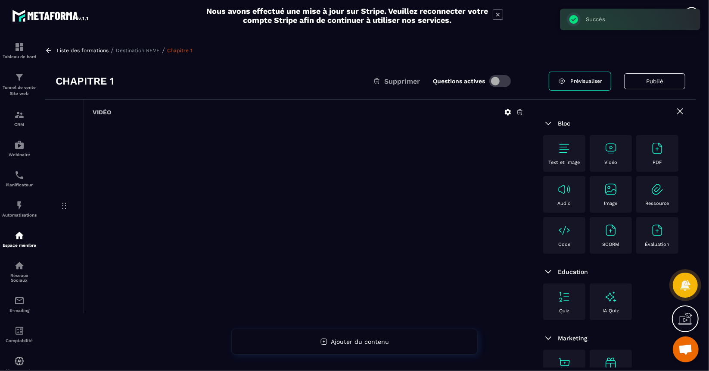
scroll to position [57, 0]
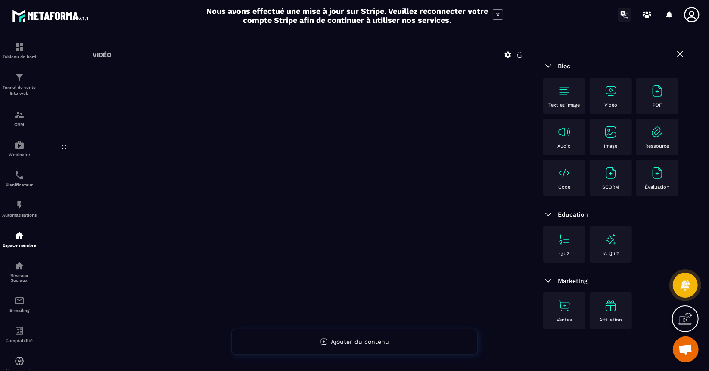
click at [626, 14] on icon at bounding box center [625, 15] width 14 height 14
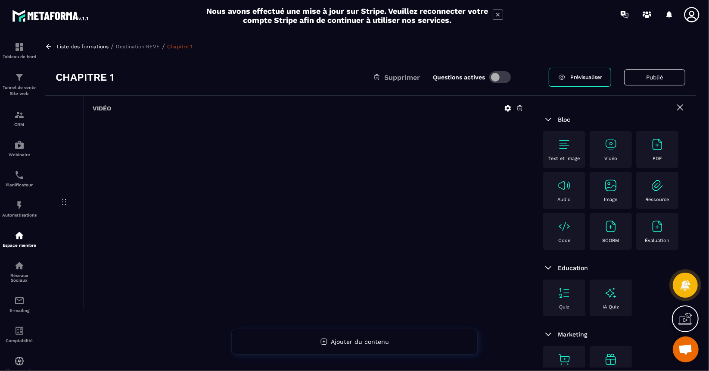
scroll to position [3, 0]
click at [502, 82] on span at bounding box center [501, 78] width 22 height 12
click at [584, 78] on span "Prévisualiser" at bounding box center [587, 78] width 32 height 6
click at [23, 243] on p "Espace membre" at bounding box center [19, 245] width 34 height 5
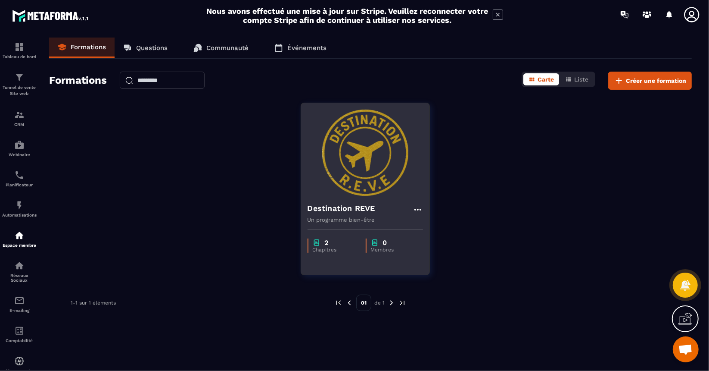
click at [375, 182] on img at bounding box center [365, 152] width 115 height 86
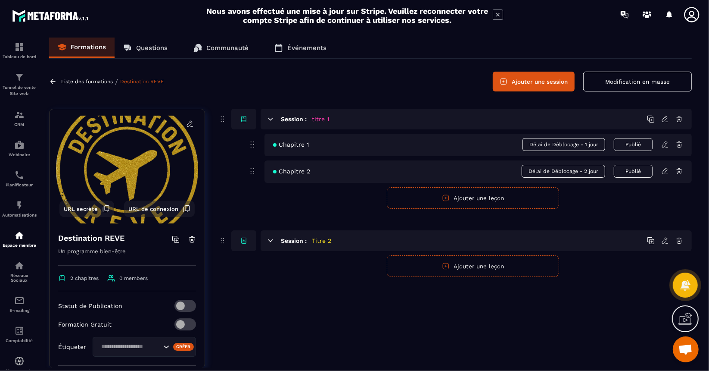
scroll to position [90, 0]
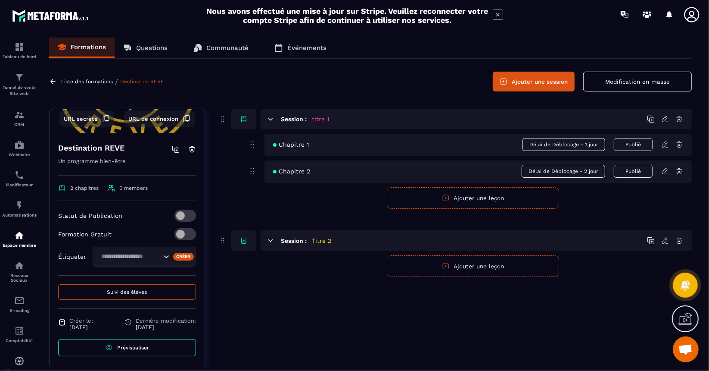
click at [141, 344] on span "Prévisualiser" at bounding box center [133, 347] width 32 height 6
click at [637, 84] on button "Modification en masse" at bounding box center [638, 82] width 109 height 20
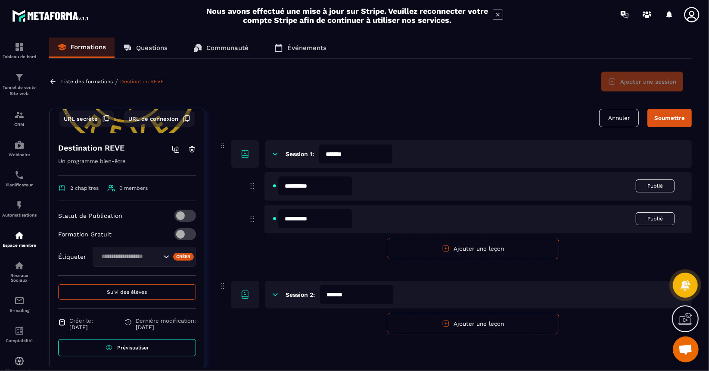
click at [623, 117] on button "Annuler" at bounding box center [619, 118] width 40 height 19
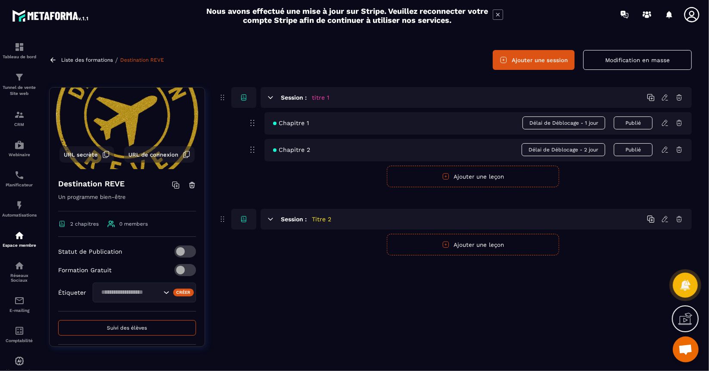
scroll to position [31, 0]
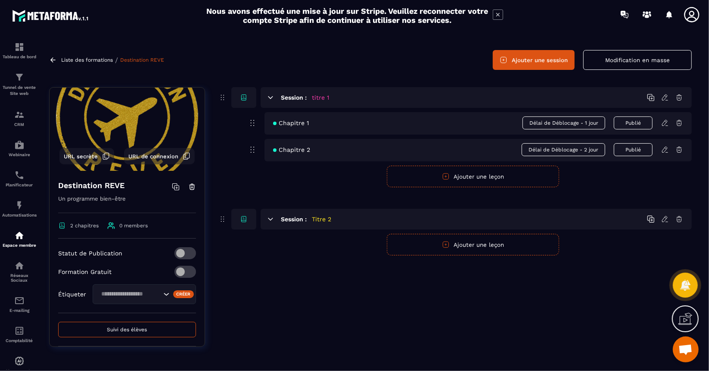
click at [81, 57] on p "Liste des formations" at bounding box center [87, 60] width 52 height 6
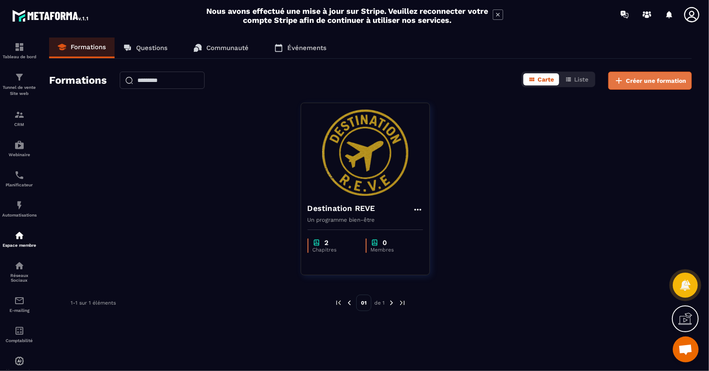
click at [659, 77] on span "Créer une formation" at bounding box center [656, 80] width 60 height 9
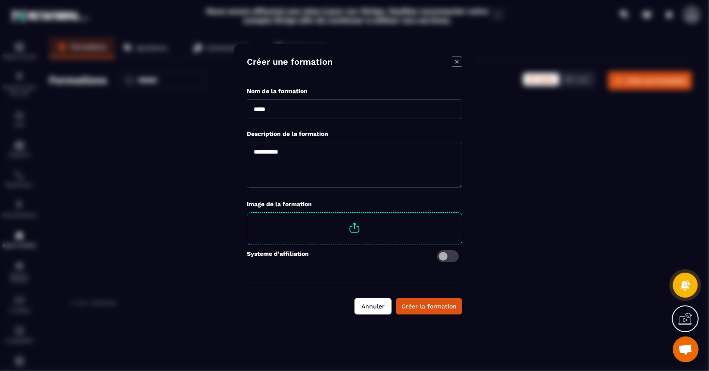
click at [376, 304] on button "Annuler" at bounding box center [373, 306] width 37 height 16
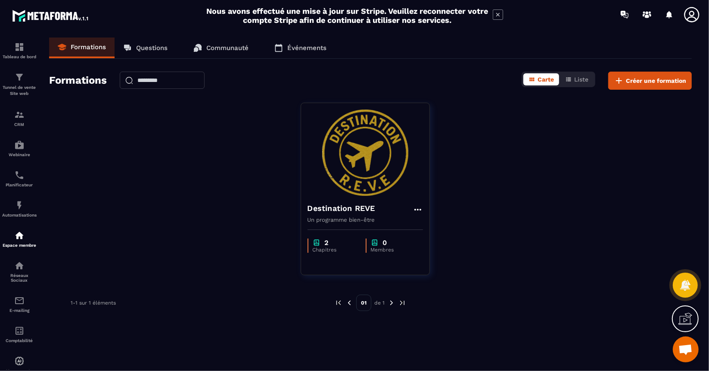
click at [84, 39] on link "Formations" at bounding box center [82, 47] width 66 height 21
click at [691, 12] on icon at bounding box center [692, 14] width 17 height 17
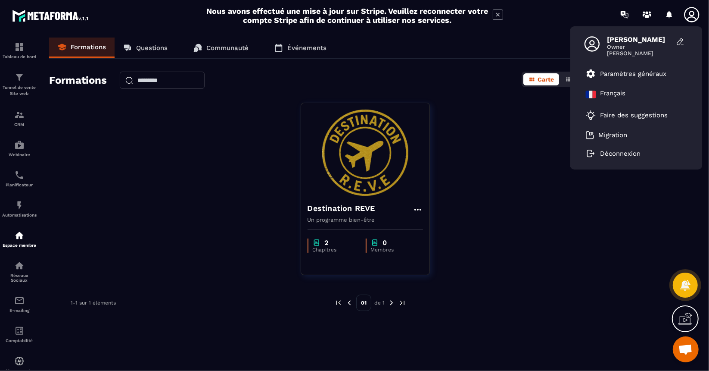
click at [570, 214] on div "Destination REVE Un programme bien-être 2 Chapitres 0 Membres" at bounding box center [370, 194] width 643 height 183
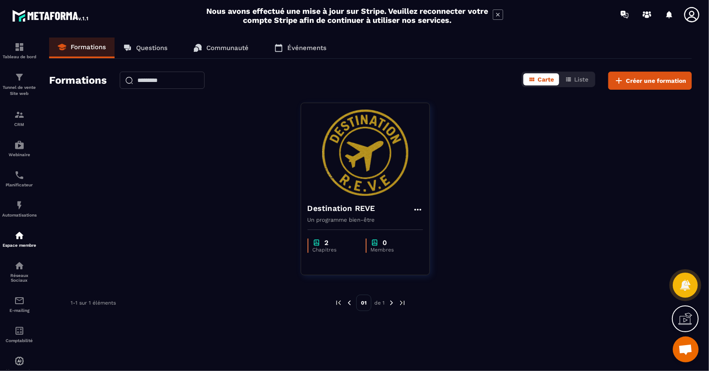
click at [570, 214] on div "Destination REVE Un programme bien-être 2 Chapitres 0 Membres" at bounding box center [370, 194] width 643 height 183
click at [180, 167] on div "Destination REVE Un programme bien-être 2 Chapitres 0 Membres" at bounding box center [370, 194] width 643 height 183
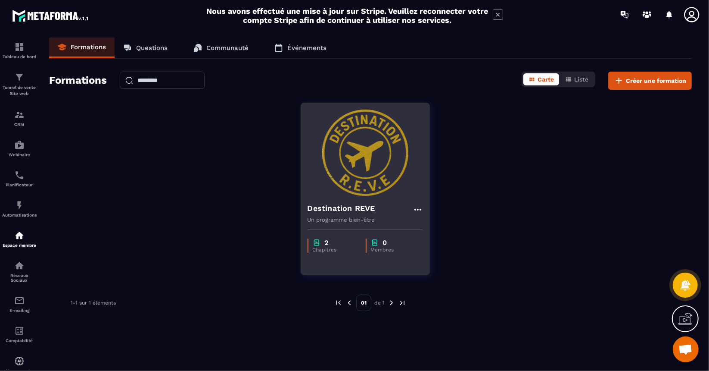
click at [396, 186] on img at bounding box center [365, 152] width 115 height 86
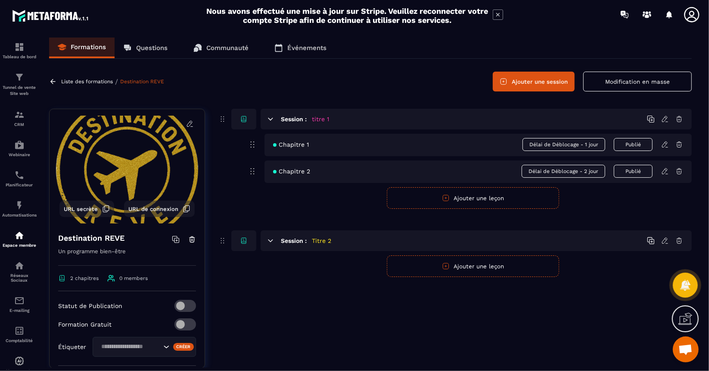
click at [665, 147] on icon at bounding box center [666, 144] width 8 height 8
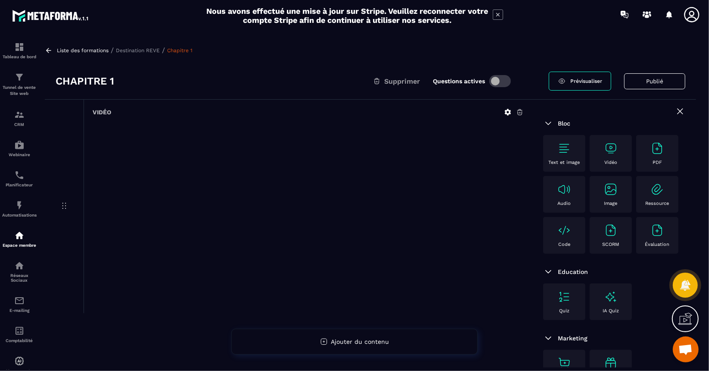
click at [572, 155] on div "Text et image" at bounding box center [565, 153] width 34 height 24
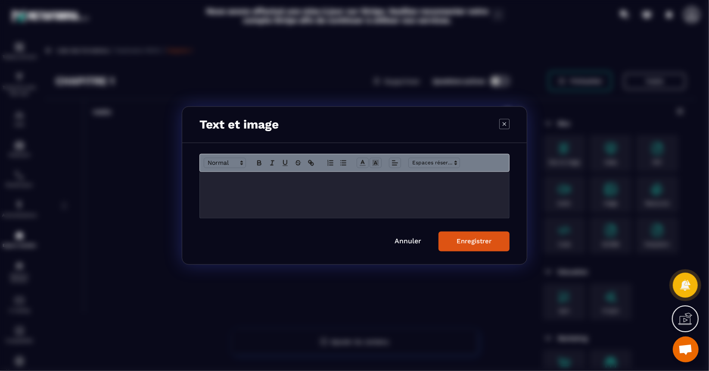
click at [397, 192] on div "Modal window" at bounding box center [354, 195] width 309 height 46
click at [477, 240] on div "Enregistrer" at bounding box center [474, 241] width 35 height 8
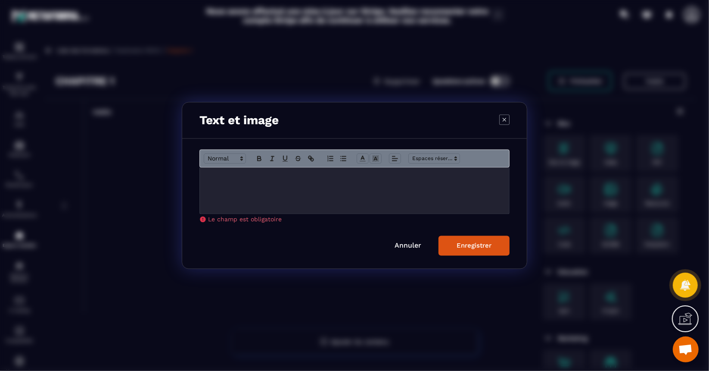
click at [338, 190] on div "Modal window" at bounding box center [354, 191] width 309 height 46
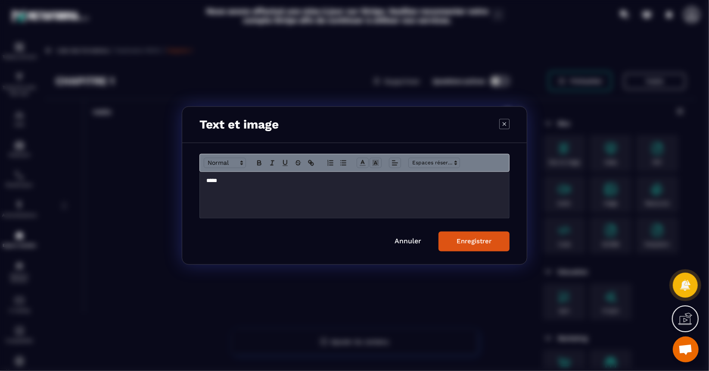
click at [479, 241] on div "Enregistrer" at bounding box center [474, 241] width 35 height 8
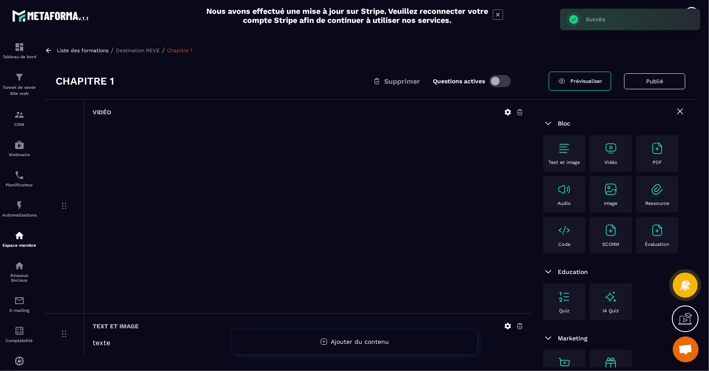
scroll to position [57, 0]
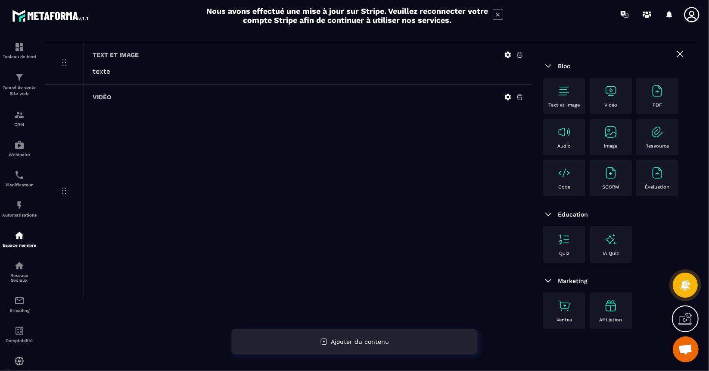
click at [354, 343] on span "Ajouter du contenu" at bounding box center [360, 341] width 58 height 7
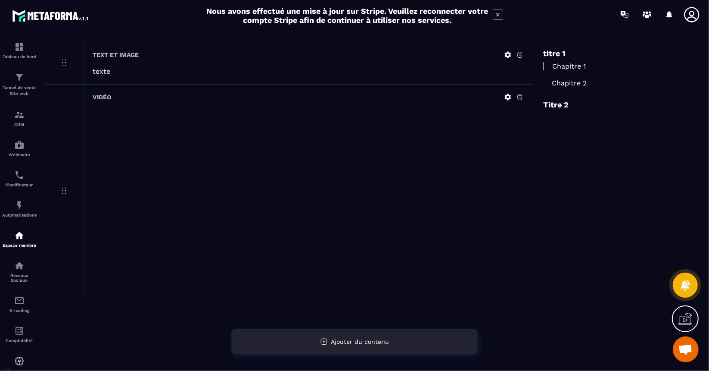
click at [354, 343] on span "Ajouter du contenu" at bounding box center [360, 341] width 58 height 7
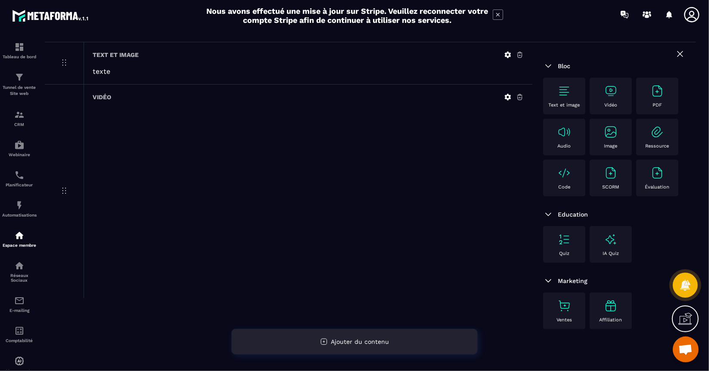
click at [354, 343] on span "Ajouter du contenu" at bounding box center [360, 341] width 58 height 7
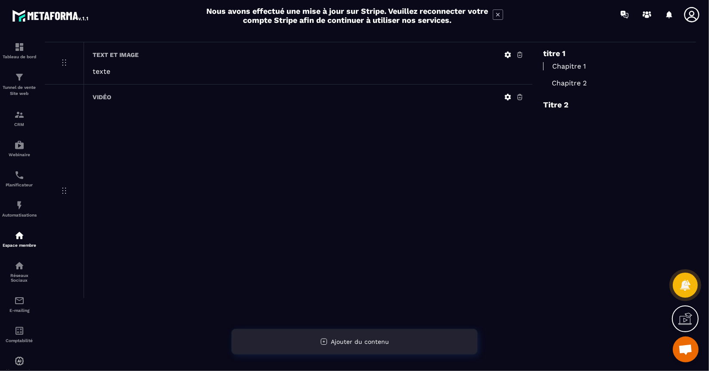
click at [354, 343] on span "Ajouter du contenu" at bounding box center [360, 341] width 58 height 7
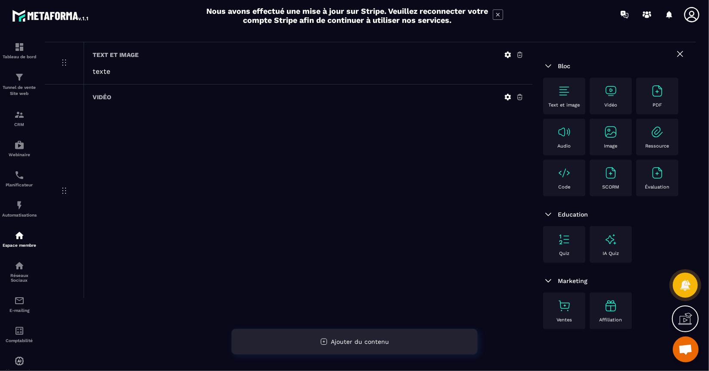
click at [364, 339] on span "Ajouter du contenu" at bounding box center [360, 341] width 58 height 7
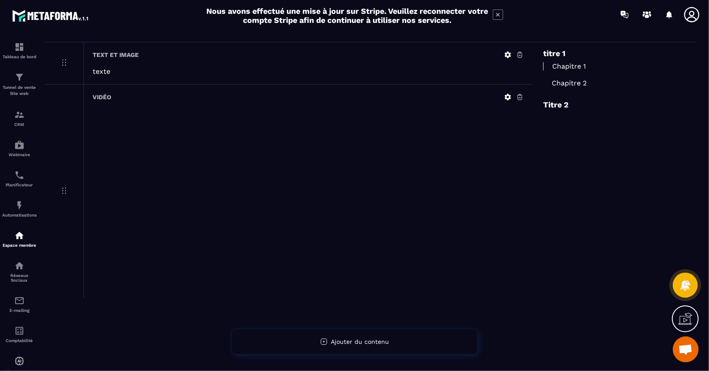
click at [565, 83] on p "Chapitre 2" at bounding box center [614, 83] width 142 height 8
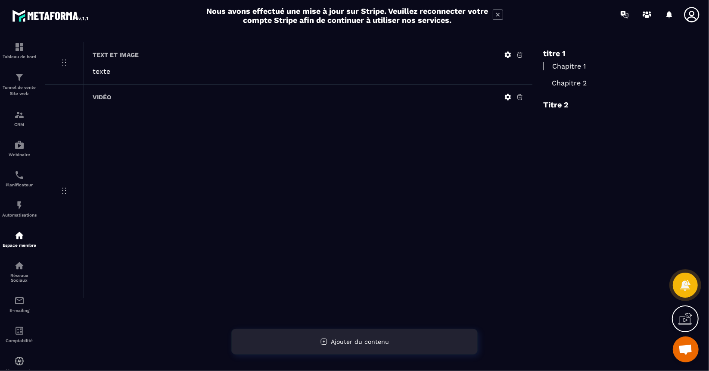
click at [370, 340] on span "Ajouter du contenu" at bounding box center [360, 341] width 58 height 7
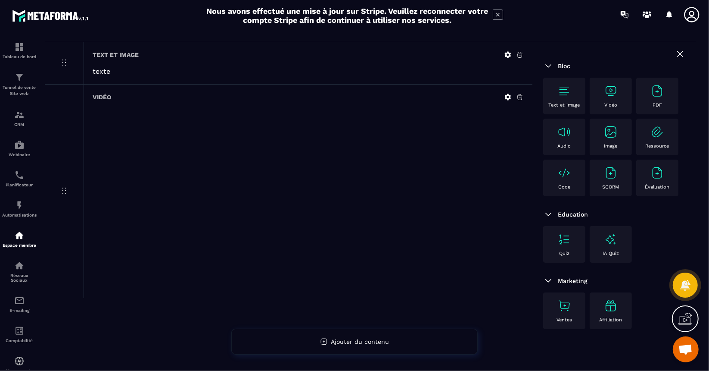
click at [663, 174] on img at bounding box center [658, 173] width 14 height 14
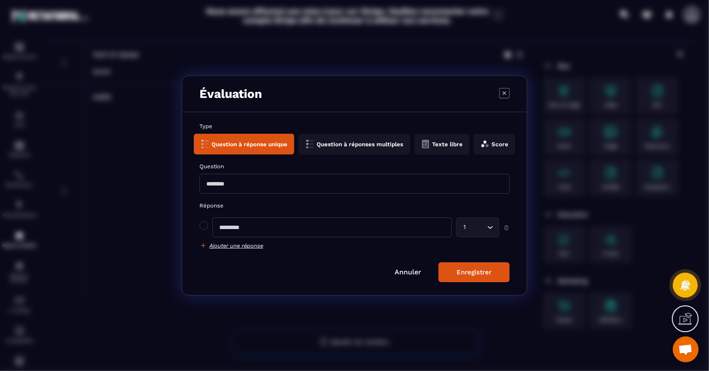
click at [497, 142] on button "Score" at bounding box center [494, 144] width 41 height 21
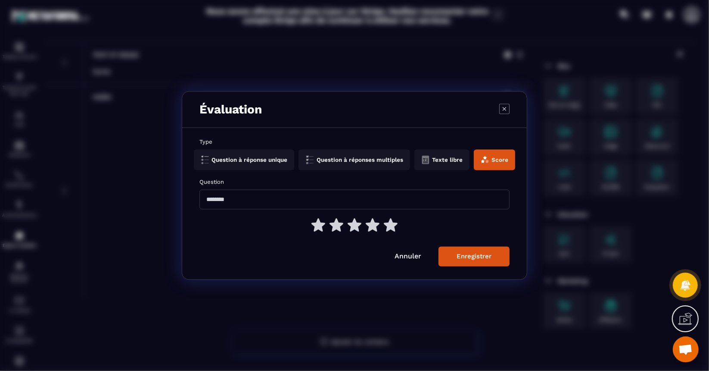
click at [338, 202] on input "Modal window" at bounding box center [355, 200] width 310 height 20
type input "****"
click at [478, 254] on div "Enregistrer" at bounding box center [474, 257] width 35 height 8
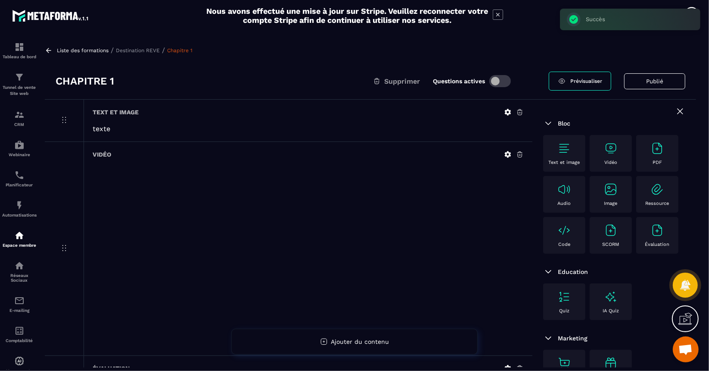
click at [583, 80] on span "Prévisualiser" at bounding box center [587, 81] width 32 height 6
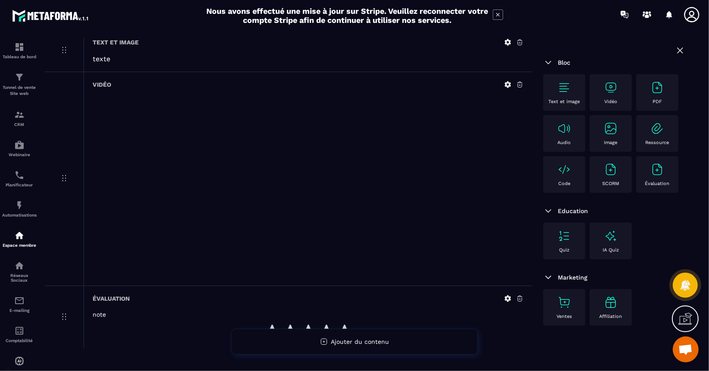
scroll to position [71, 0]
click at [661, 140] on p "Ressource" at bounding box center [658, 143] width 24 height 6
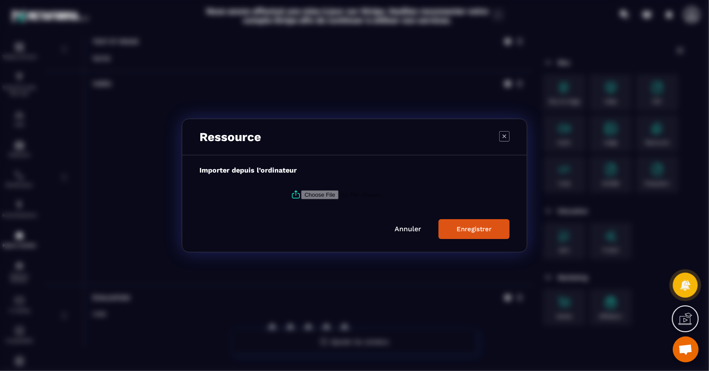
click at [336, 194] on input "Modal window" at bounding box center [359, 194] width 117 height 9
click at [410, 229] on link "Annuler" at bounding box center [408, 229] width 27 height 8
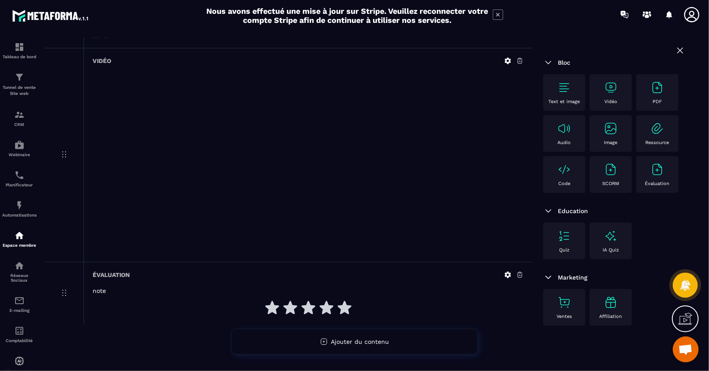
scroll to position [0, 0]
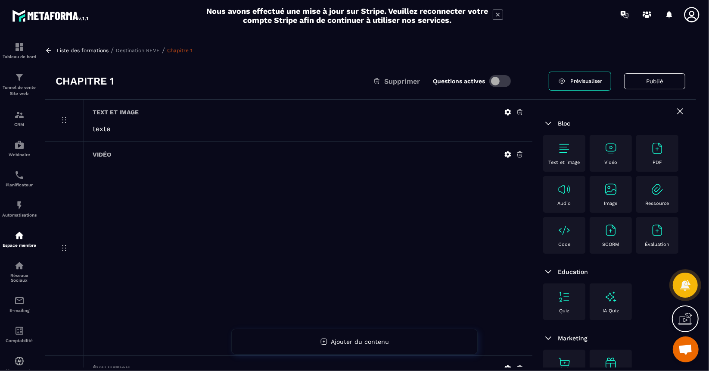
click at [25, 16] on img at bounding box center [51, 16] width 78 height 16
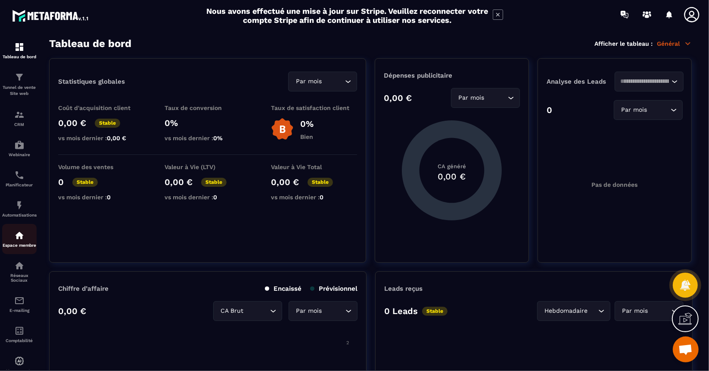
scroll to position [25, 0]
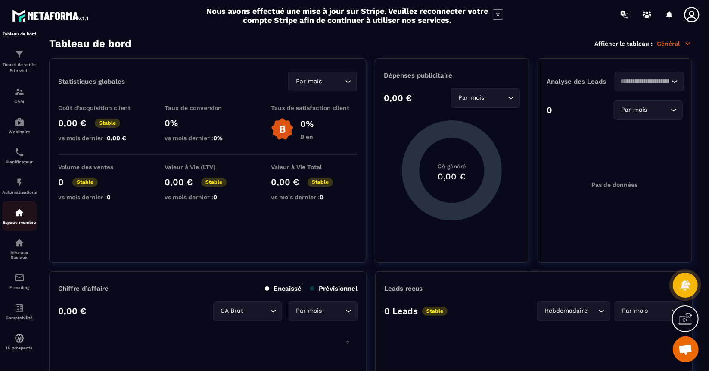
click at [22, 218] on div "Espace membre" at bounding box center [19, 215] width 34 height 17
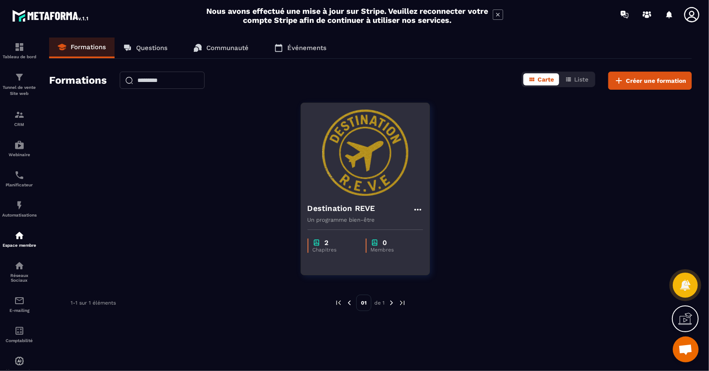
click at [330, 244] on div "2" at bounding box center [335, 242] width 44 height 8
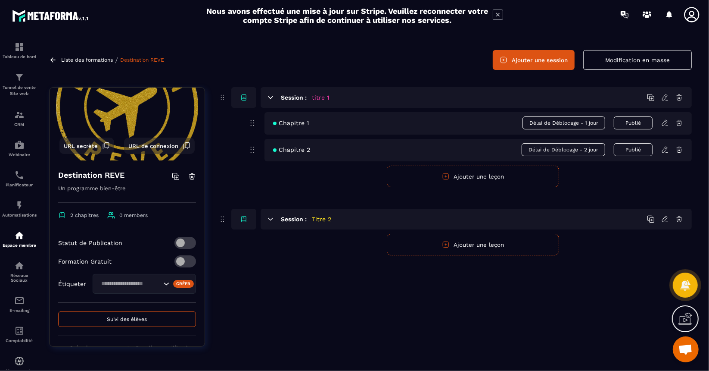
scroll to position [90, 0]
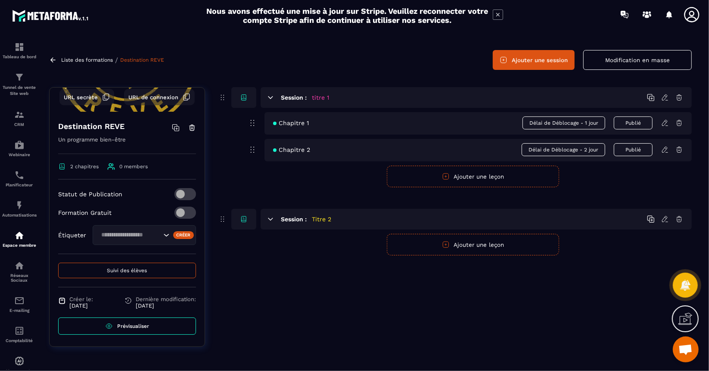
click at [59, 16] on img at bounding box center [51, 16] width 78 height 16
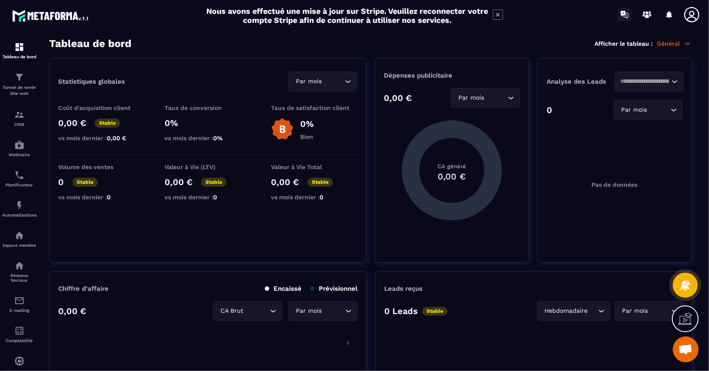
click at [626, 14] on icon at bounding box center [625, 15] width 14 height 14
click at [646, 15] on icon at bounding box center [647, 16] width 4 height 3
click at [23, 237] on img at bounding box center [19, 235] width 10 height 10
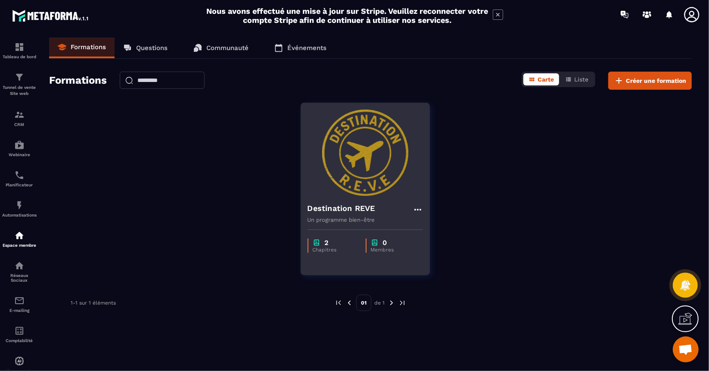
click at [356, 212] on h4 "Destination REVE" at bounding box center [342, 208] width 68 height 12
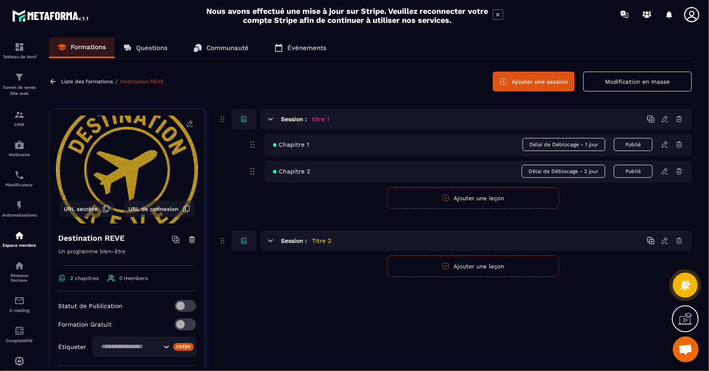
click at [664, 145] on icon at bounding box center [666, 144] width 8 height 8
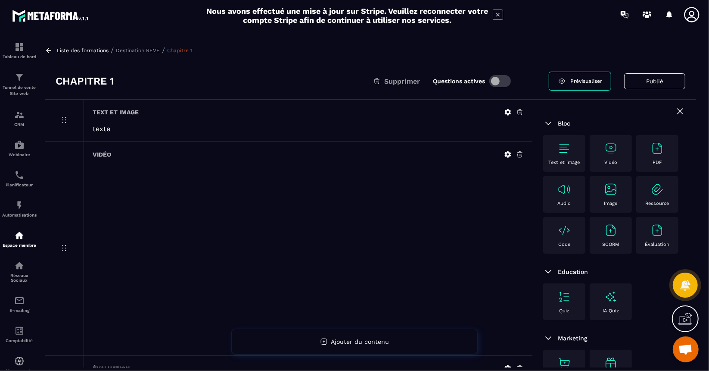
click at [617, 148] on img at bounding box center [611, 148] width 14 height 14
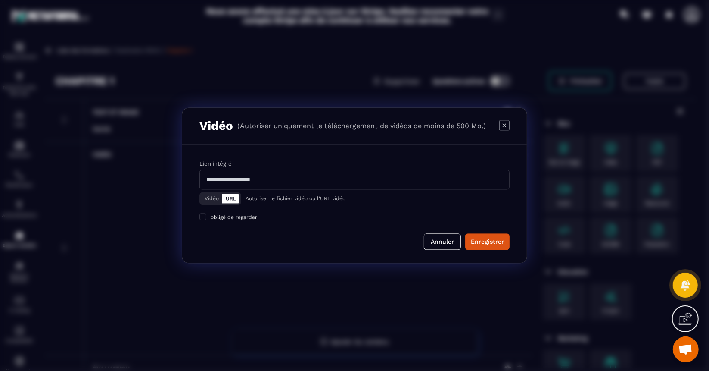
click at [214, 198] on button "Vidéo" at bounding box center [211, 198] width 21 height 9
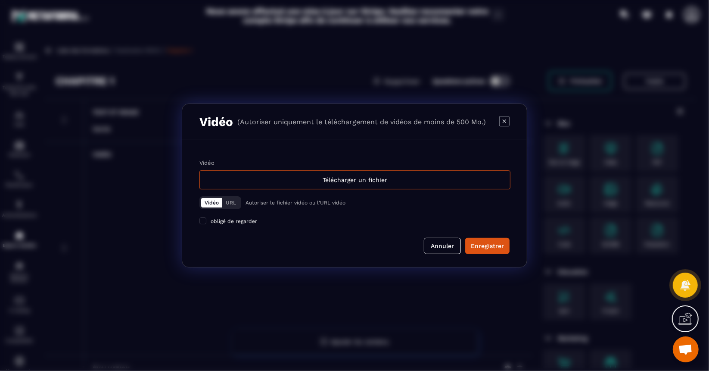
click at [506, 119] on icon "Modal window" at bounding box center [504, 121] width 10 height 10
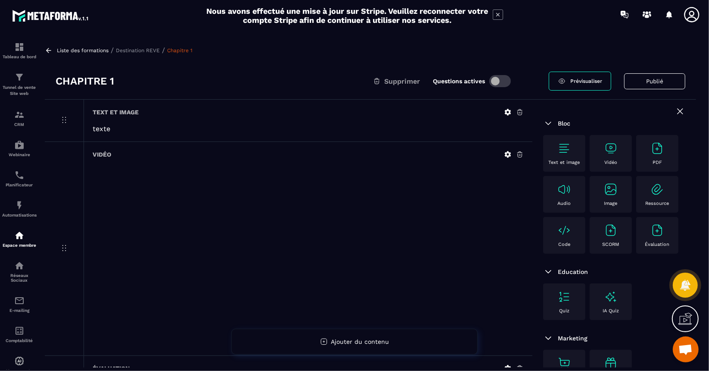
click at [39, 7] on div "Nous avons effectué une mise à jour sur Stripe. Veuillez reconnecter votre comp…" at bounding box center [354, 15] width 709 height 22
click at [45, 19] on img at bounding box center [51, 16] width 78 height 16
